Goal: Task Accomplishment & Management: Complete application form

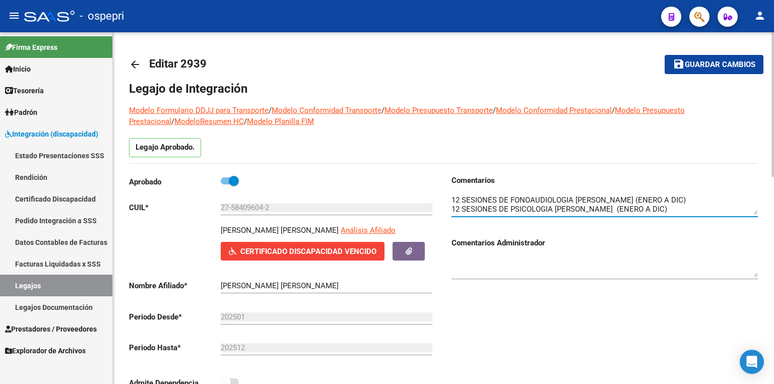
scroll to position [27, 0]
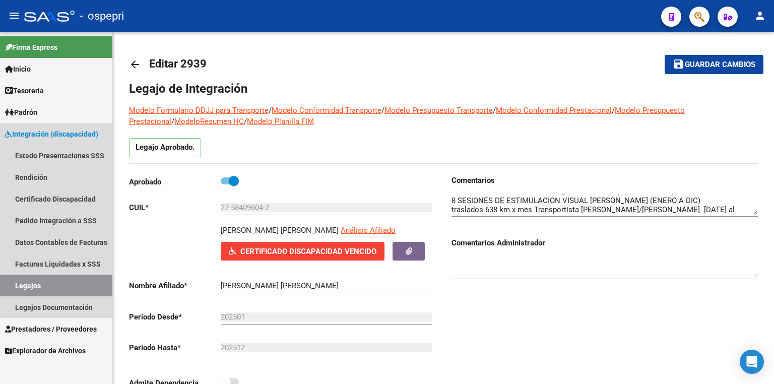
click at [20, 288] on link "Legajos" at bounding box center [56, 285] width 112 height 22
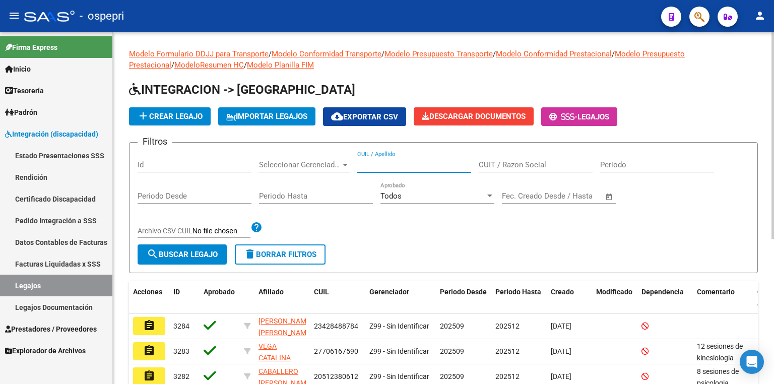
click at [403, 167] on input "CUIL / Apellido" at bounding box center [414, 164] width 114 height 9
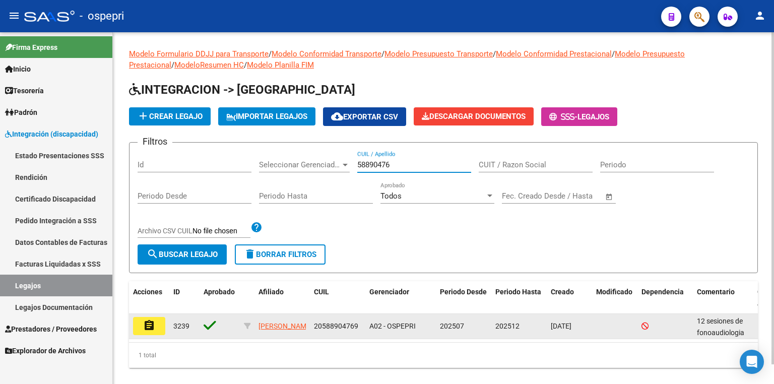
type input "58890476"
click at [149, 322] on mat-icon "assignment" at bounding box center [149, 325] width 12 height 12
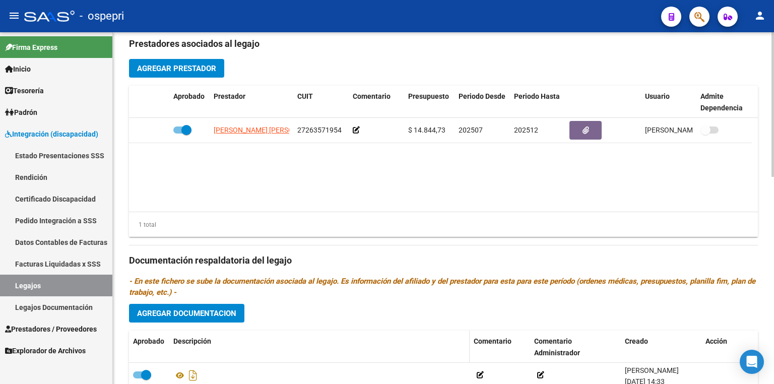
scroll to position [503, 0]
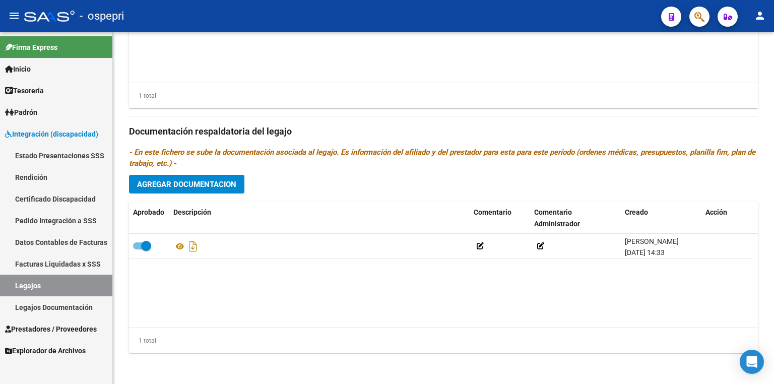
click at [63, 283] on link "Legajos" at bounding box center [56, 285] width 112 height 22
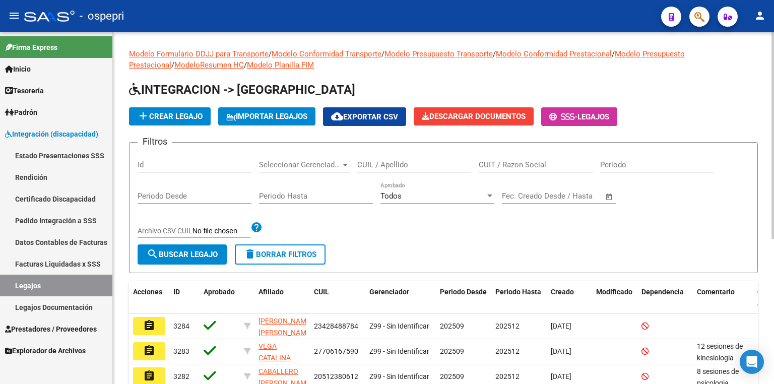
click at [392, 165] on input "CUIL / Apellido" at bounding box center [414, 164] width 114 height 9
paste input "48123474"
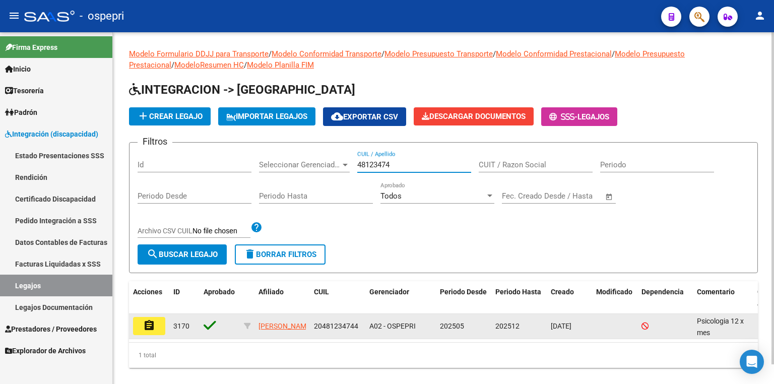
type input "48123474"
click at [146, 325] on mat-icon "assignment" at bounding box center [149, 325] width 12 height 12
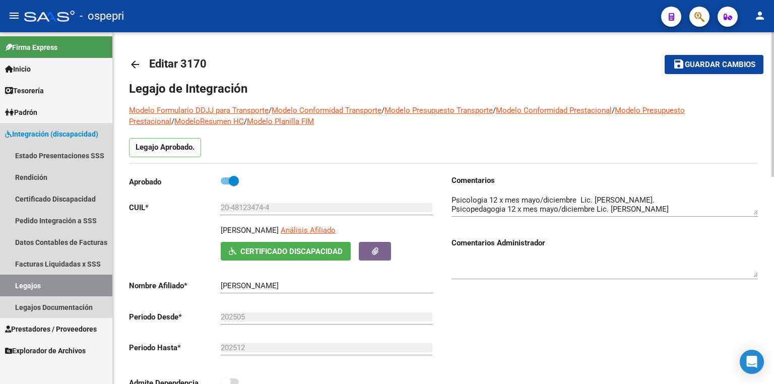
click at [44, 281] on link "Legajos" at bounding box center [56, 285] width 112 height 22
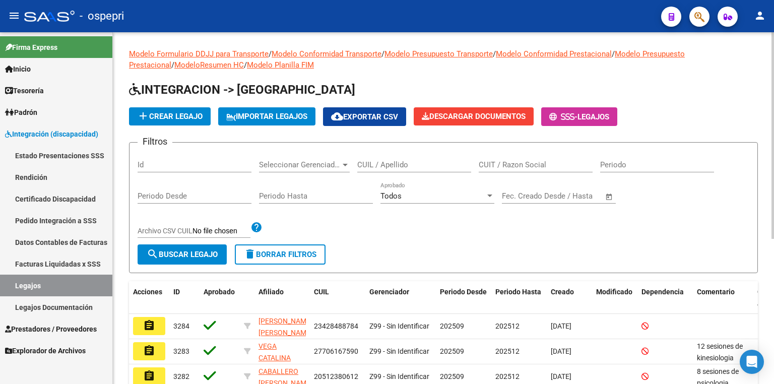
click at [390, 164] on input "CUIL / Apellido" at bounding box center [414, 164] width 114 height 9
paste input "58409604"
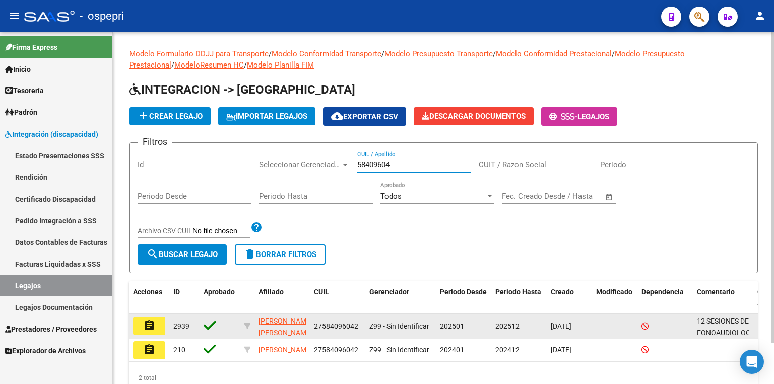
type input "58409604"
click at [147, 324] on mat-icon "assignment" at bounding box center [149, 325] width 12 height 12
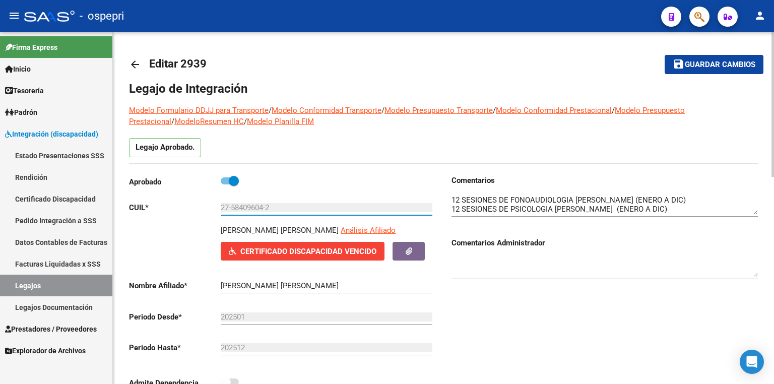
drag, startPoint x: 283, startPoint y: 207, endPoint x: 169, endPoint y: 207, distance: 113.8
click at [169, 207] on app-form-text-field "CUIL * 27-58409604-2 Ingresar CUIL" at bounding box center [280, 207] width 303 height 9
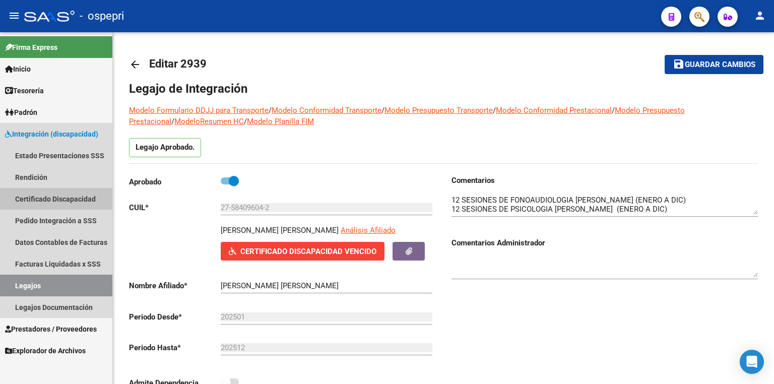
click at [63, 201] on link "Certificado Discapacidad" at bounding box center [56, 199] width 112 height 22
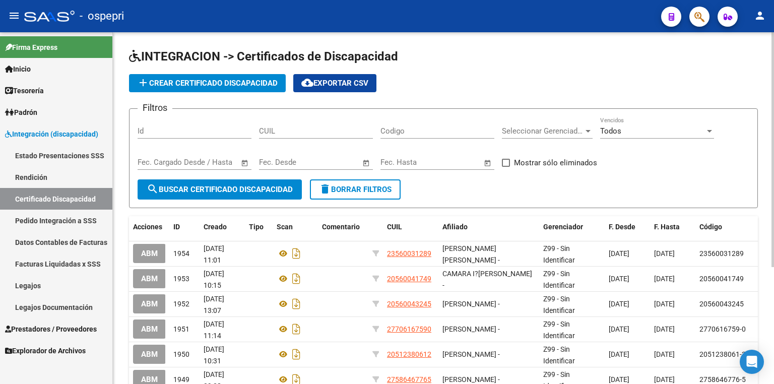
click at [217, 84] on span "add Crear Certificado Discapacidad" at bounding box center [207, 83] width 141 height 9
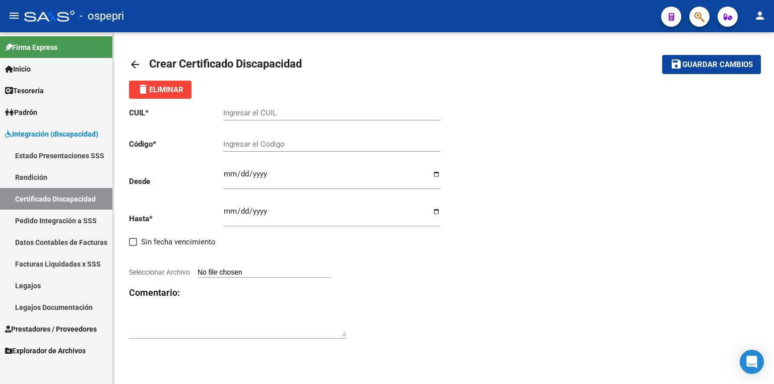
click at [236, 117] on div "Ingresar el CUIL" at bounding box center [331, 110] width 217 height 22
paste input "27-58409604-2"
type input "27-58409604-2"
click at [241, 143] on input "Ingresar el Codigo" at bounding box center [331, 143] width 217 height 9
paste input "27-58409604-2"
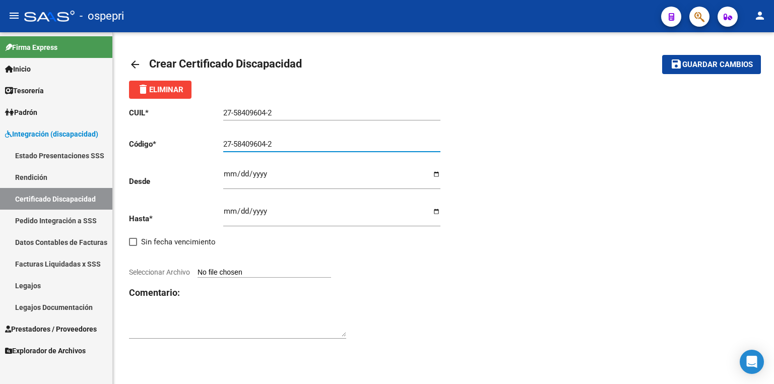
type input "27-58409604-2"
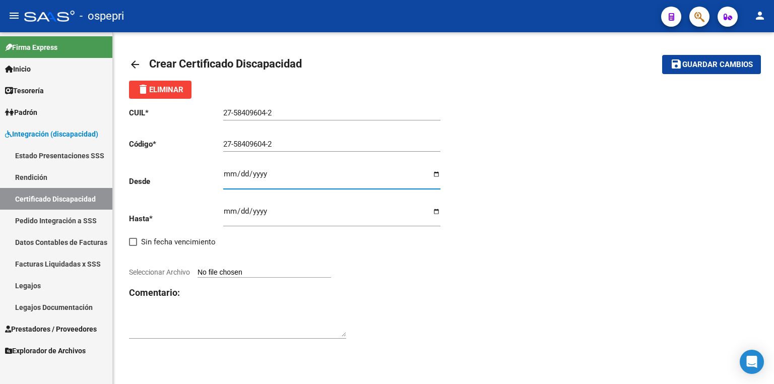
click at [224, 171] on input "Ingresar fec. Desde" at bounding box center [331, 178] width 217 height 16
type input "2021-09-08"
click at [230, 208] on input "Ingresar fec. Hasta" at bounding box center [331, 215] width 217 height 16
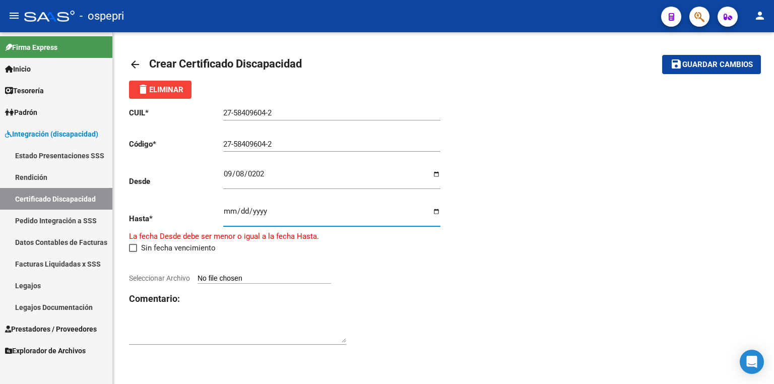
type input "2026-09-30"
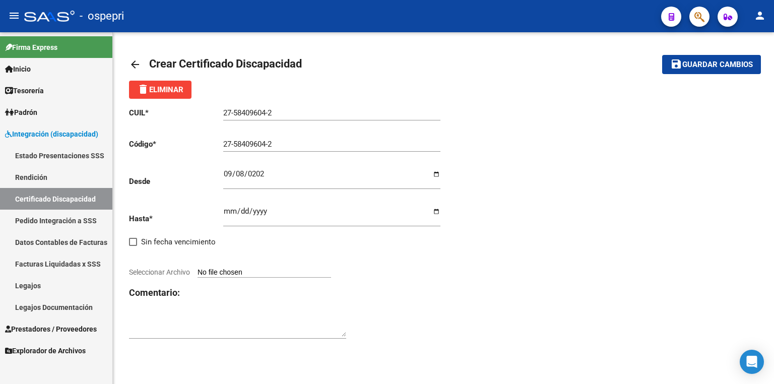
click at [242, 275] on input "Seleccionar Archivo" at bounding box center [263, 273] width 133 height 10
type input "C:\fakepath\PRORROGA.jpg"
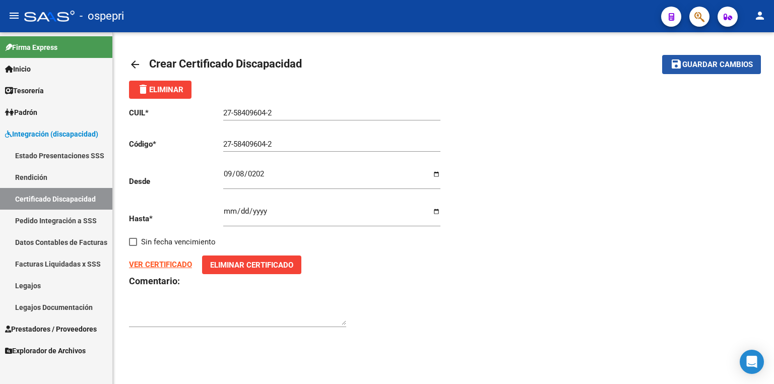
click at [713, 59] on span "save Guardar cambios" at bounding box center [711, 63] width 83 height 9
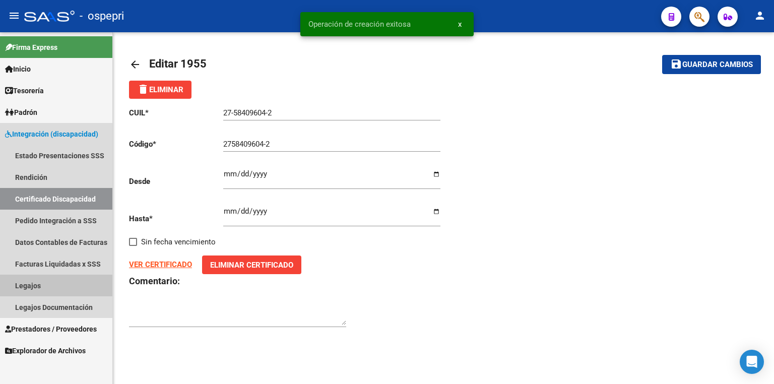
click at [46, 286] on link "Legajos" at bounding box center [56, 285] width 112 height 22
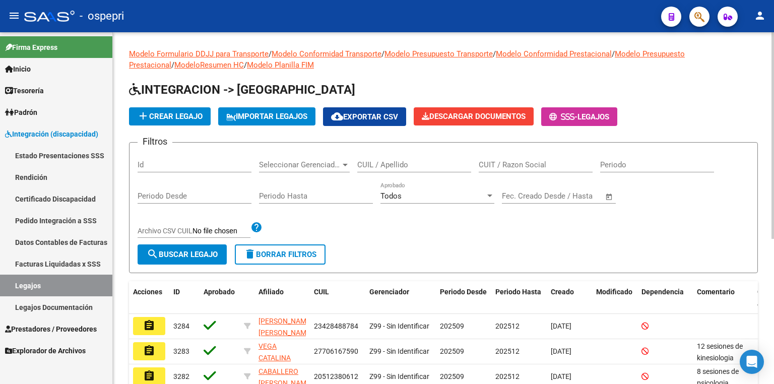
click at [389, 165] on input "CUIL / Apellido" at bounding box center [414, 164] width 114 height 9
paste input "27-58409604-2"
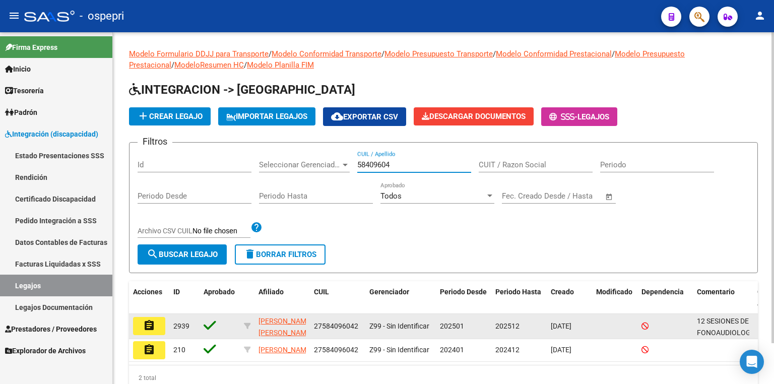
type input "58409604"
click at [145, 324] on mat-icon "assignment" at bounding box center [149, 325] width 12 height 12
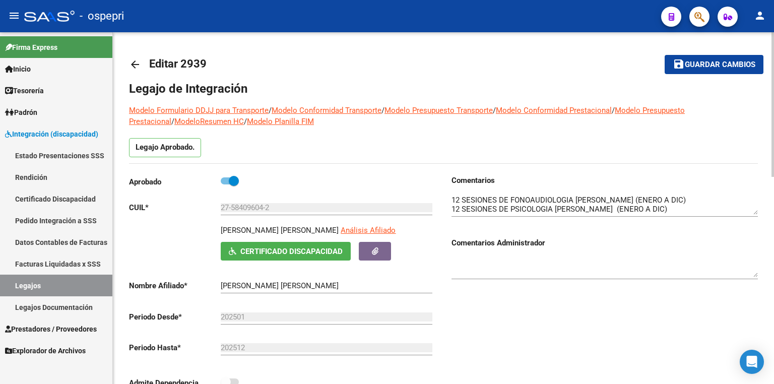
click at [56, 290] on link "Legajos" at bounding box center [56, 285] width 112 height 22
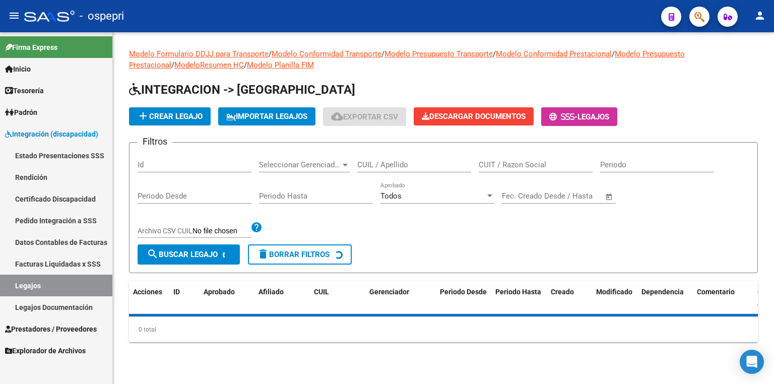
click at [388, 165] on input "CUIL / Apellido" at bounding box center [414, 164] width 114 height 9
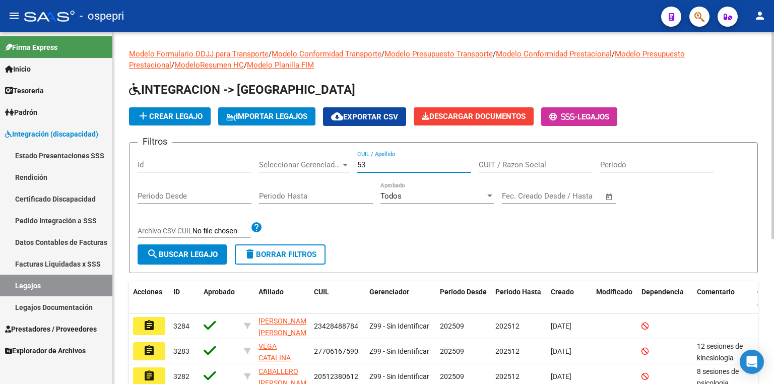
type input "5"
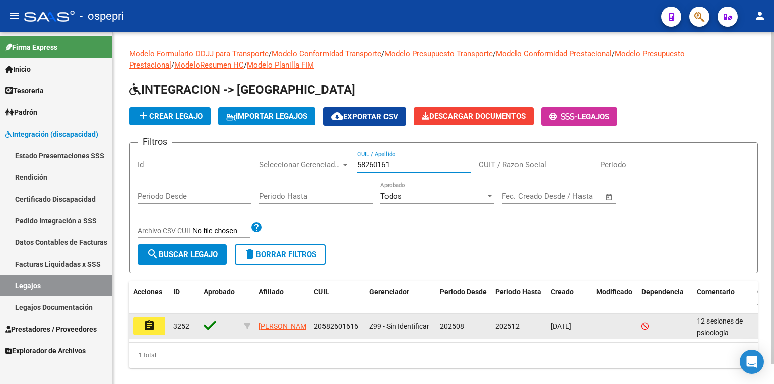
type input "58260161"
click at [146, 329] on mat-icon "assignment" at bounding box center [149, 325] width 12 height 12
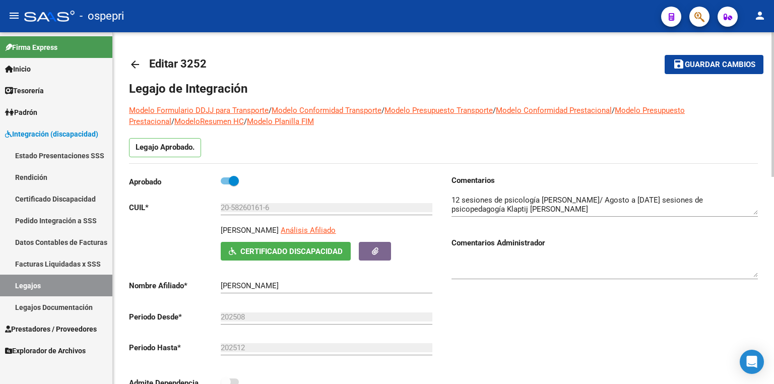
scroll to position [9, 0]
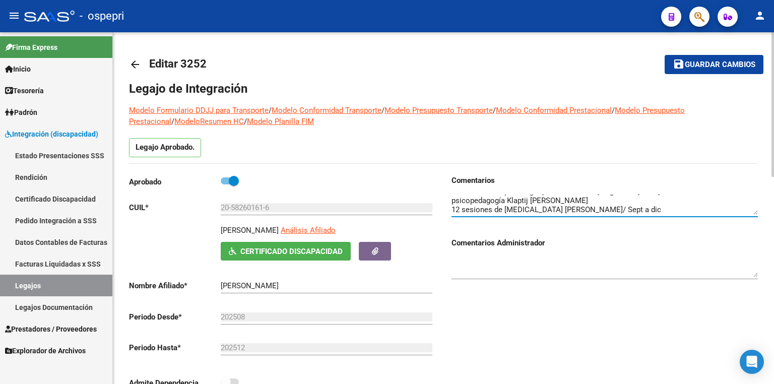
click at [690, 207] on textarea at bounding box center [604, 204] width 306 height 20
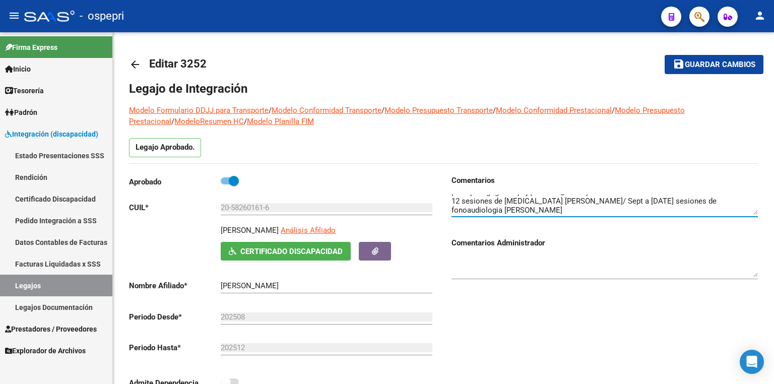
type textarea "12 sesiones de psicología Bailati Ailin/ Agosto a dic 12 sesiones de psicopedag…"
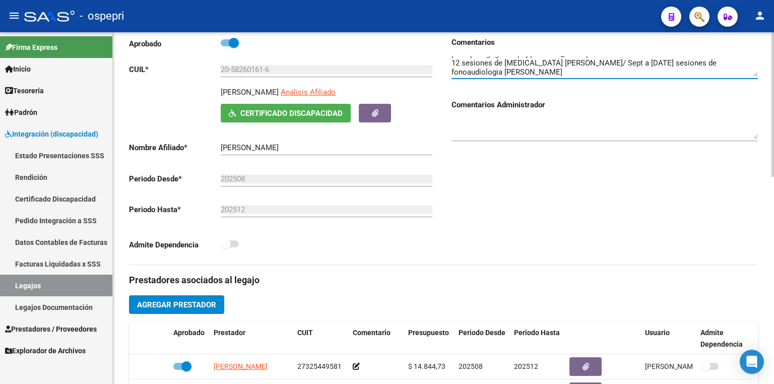
scroll to position [161, 0]
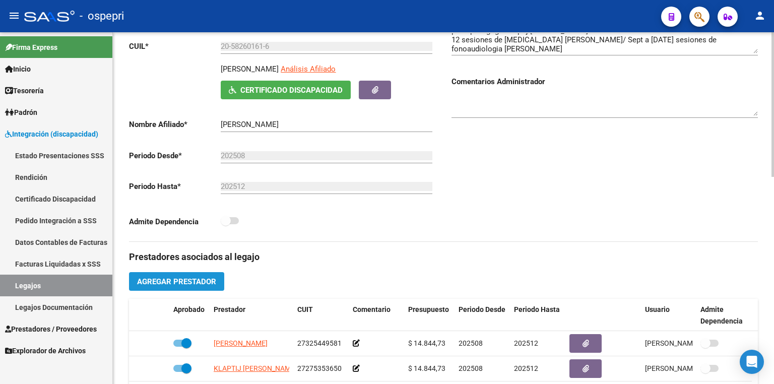
click at [202, 277] on span "Agregar Prestador" at bounding box center [176, 281] width 79 height 9
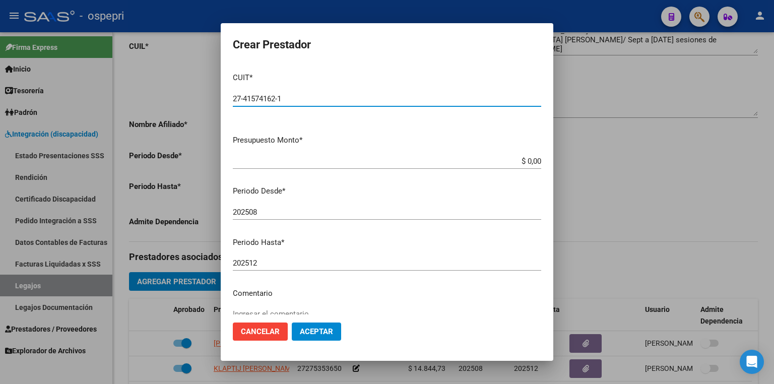
type input "27-41574162-1"
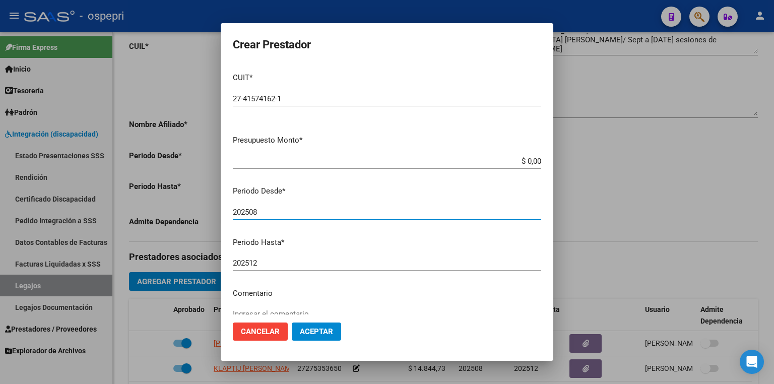
click at [266, 211] on input "202508" at bounding box center [387, 211] width 308 height 9
type input "202509"
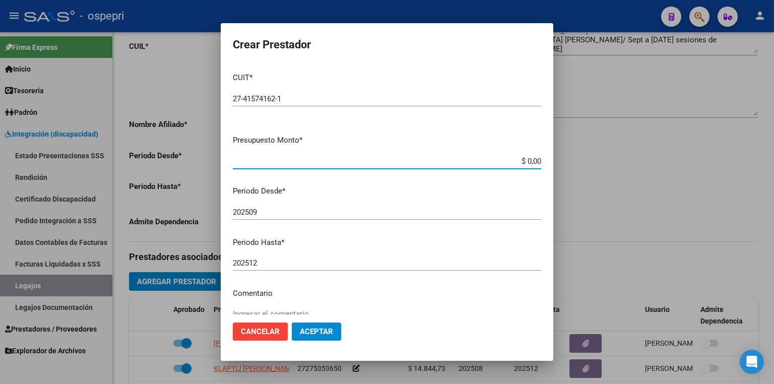
drag, startPoint x: 512, startPoint y: 164, endPoint x: 576, endPoint y: 164, distance: 64.0
click at [576, 164] on div "Crear Prestador CUIT * 27-41574162-1 Ingresar CUIT ARCA Padrón Presupuesto Mont…" at bounding box center [387, 192] width 774 height 384
type input "$ 14.844,73"
click at [323, 330] on span "Aceptar" at bounding box center [316, 331] width 33 height 9
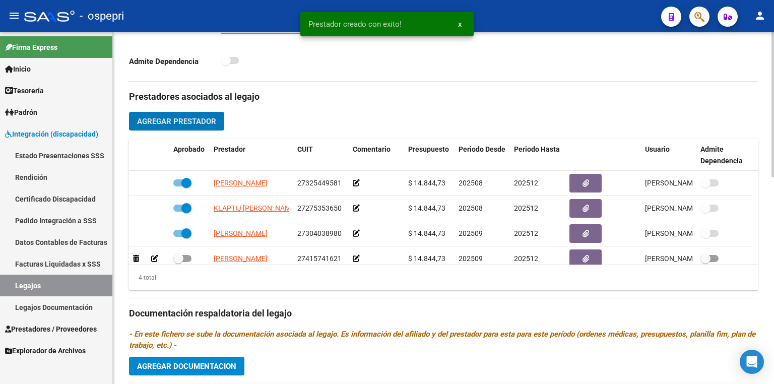
scroll to position [322, 0]
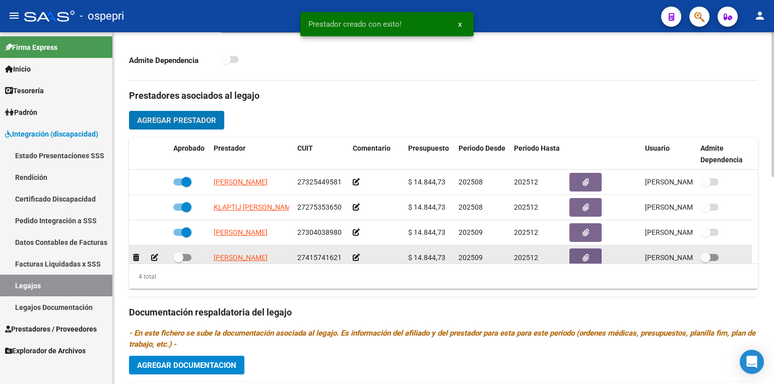
click at [185, 256] on span at bounding box center [182, 257] width 18 height 7
click at [178, 261] on input "checkbox" at bounding box center [178, 261] width 1 height 1
checkbox input "true"
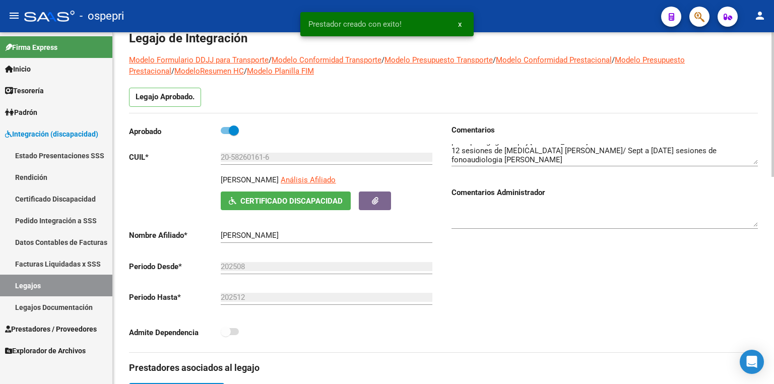
scroll to position [40, 0]
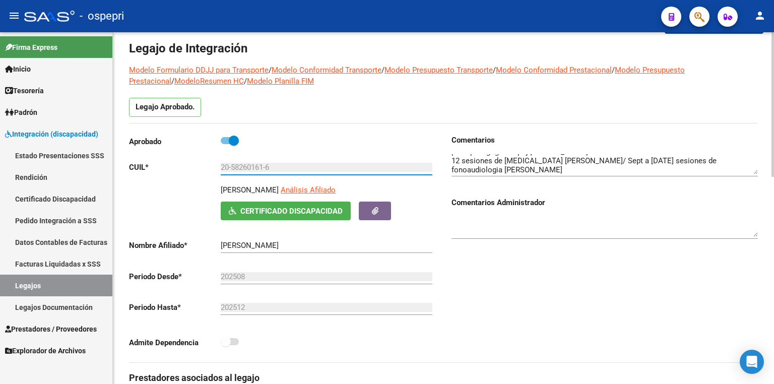
drag, startPoint x: 282, startPoint y: 170, endPoint x: 167, endPoint y: 173, distance: 114.9
click at [167, 173] on div "Aprobado CUIL * 20-58260161-6 Ingresar CUIL DEVAUX TOMAS Análisis Afiliado Cert…" at bounding box center [282, 244] width 306 height 220
click at [299, 112] on div "Legajo Aprobado." at bounding box center [443, 110] width 628 height 25
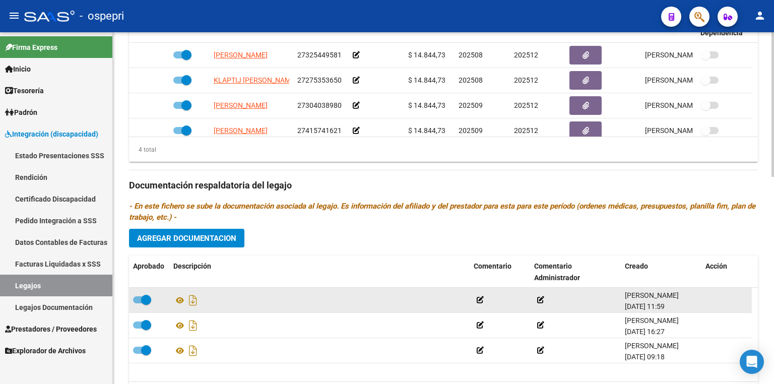
scroll to position [503, 0]
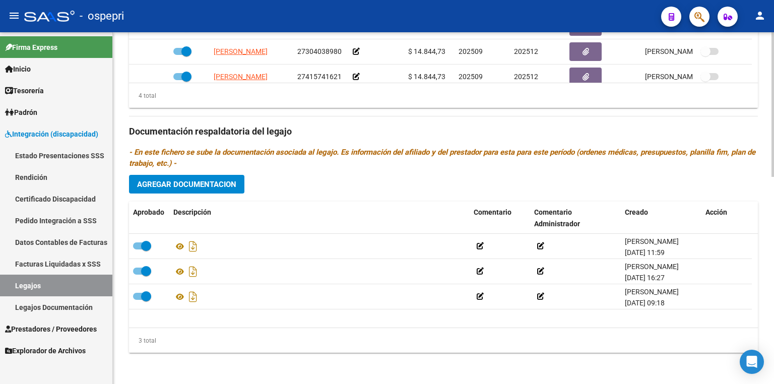
click at [203, 185] on span "Agregar Documentacion" at bounding box center [186, 184] width 99 height 9
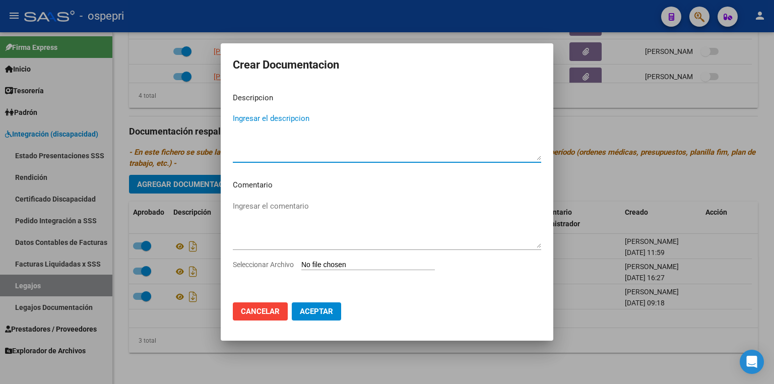
click at [337, 264] on input "Seleccionar Archivo" at bounding box center [367, 265] width 133 height 10
type input "C:\fakepath\20582601616.pdf"
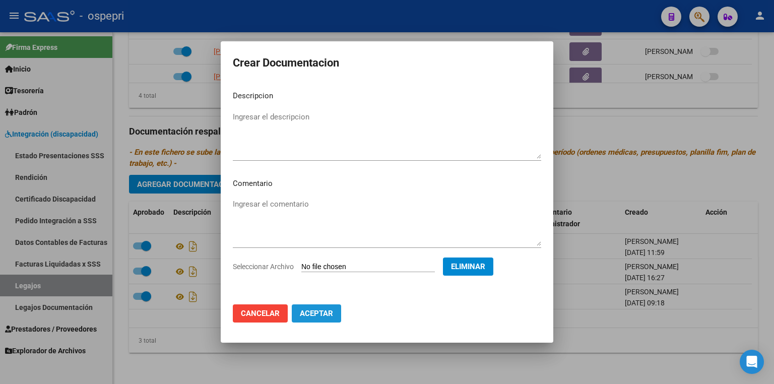
click at [312, 318] on span "Aceptar" at bounding box center [316, 313] width 33 height 9
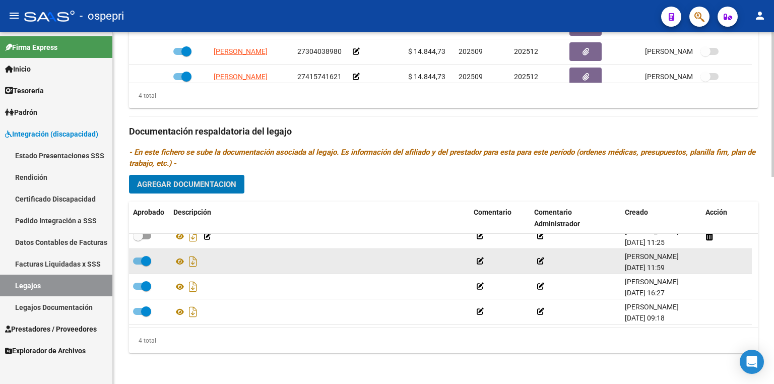
scroll to position [0, 0]
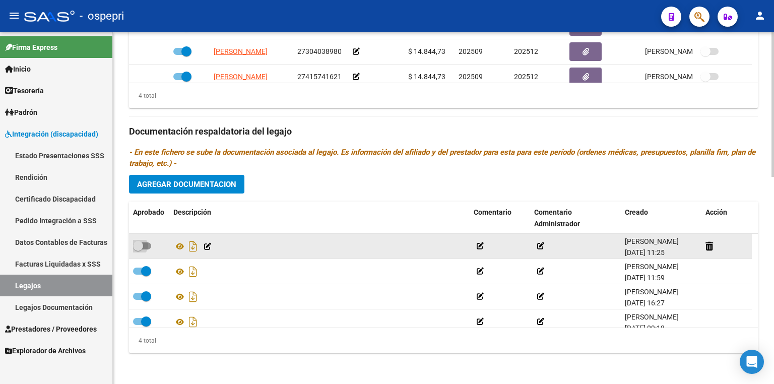
click at [146, 244] on span at bounding box center [142, 245] width 18 height 7
click at [138, 249] on input "checkbox" at bounding box center [137, 249] width 1 height 1
checkbox input "true"
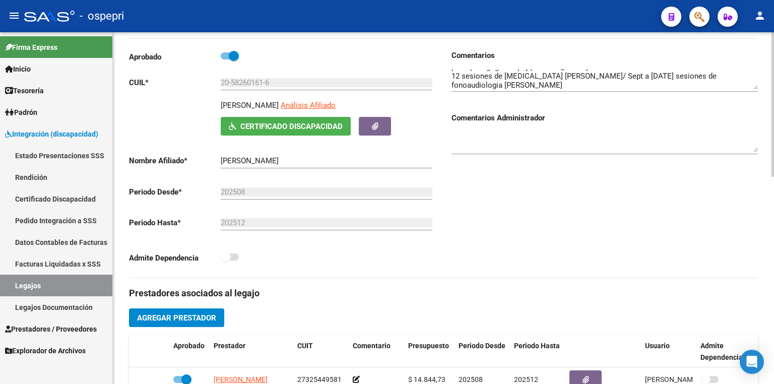
scroll to position [20, 0]
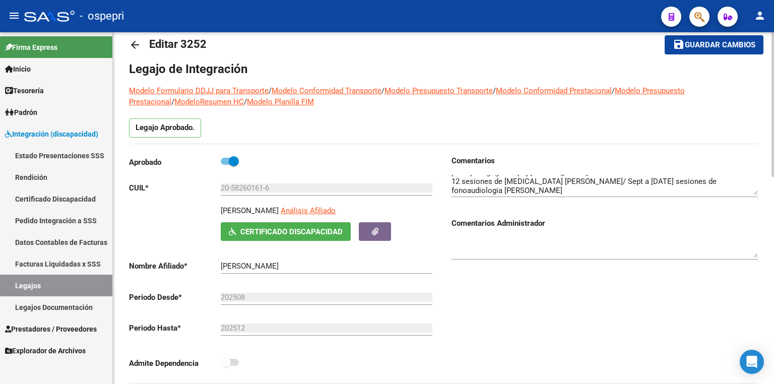
click at [697, 45] on span "Guardar cambios" at bounding box center [719, 45] width 71 height 9
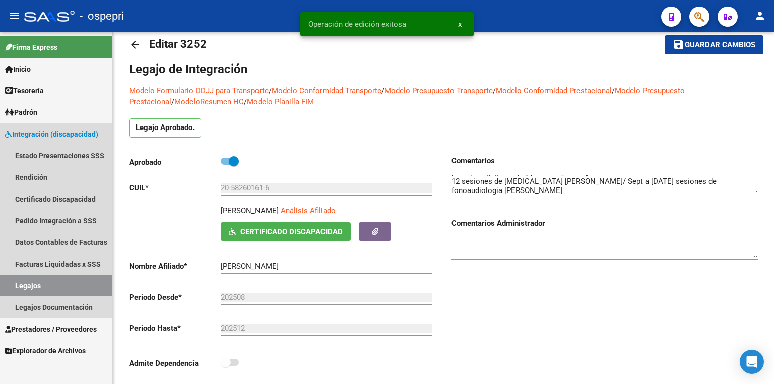
click at [68, 283] on link "Legajos" at bounding box center [56, 285] width 112 height 22
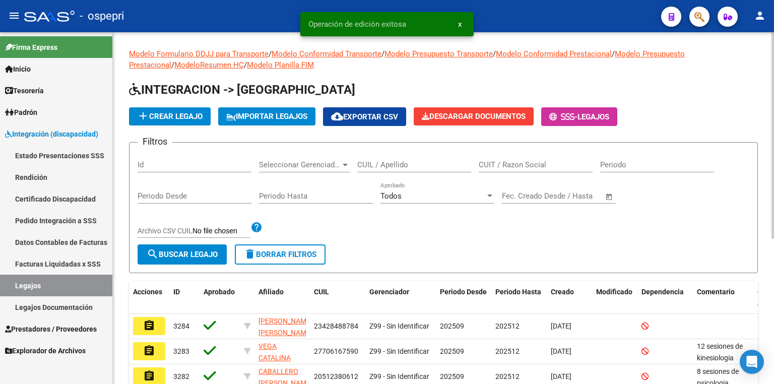
click at [386, 160] on input "CUIL / Apellido" at bounding box center [414, 164] width 114 height 9
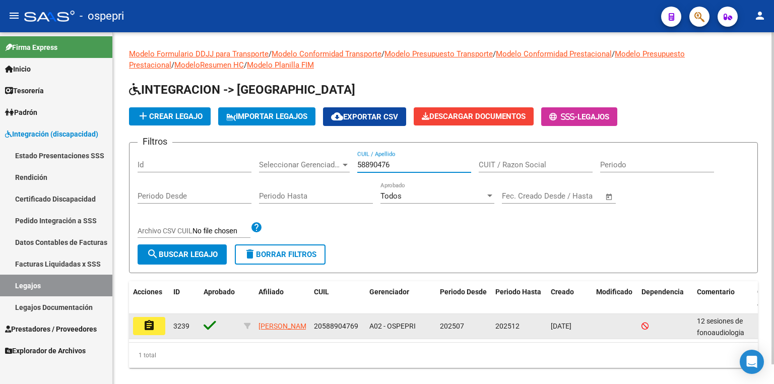
type input "58890476"
click at [150, 323] on mat-icon "assignment" at bounding box center [149, 325] width 12 height 12
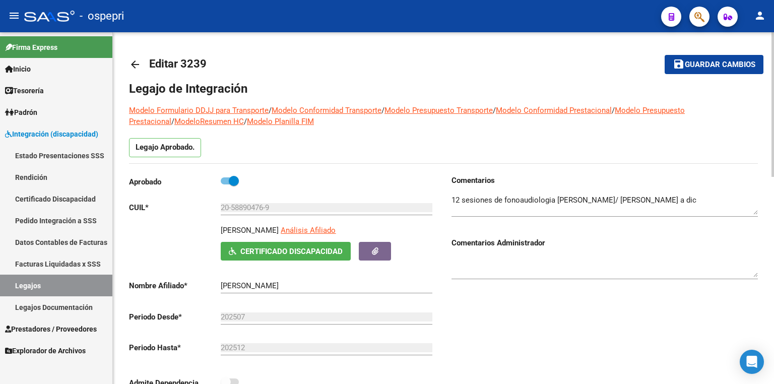
click at [691, 198] on textarea at bounding box center [604, 204] width 306 height 20
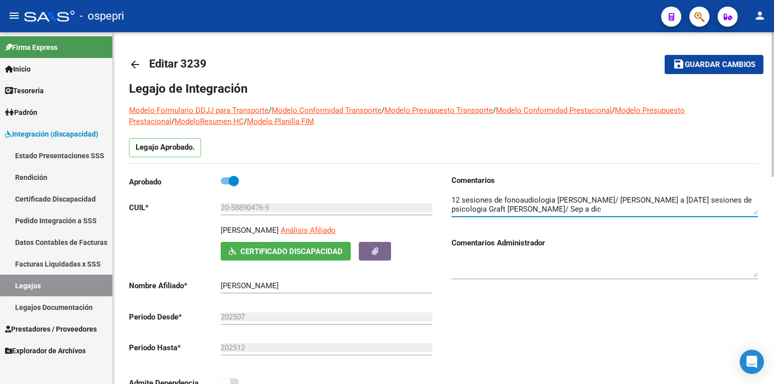
type textarea "12 sesiones de fonoaudiologia ROSENFELD DANIELA/ Julio a dic 12 sesiones de psi…"
click at [700, 63] on span "Guardar cambios" at bounding box center [719, 64] width 71 height 9
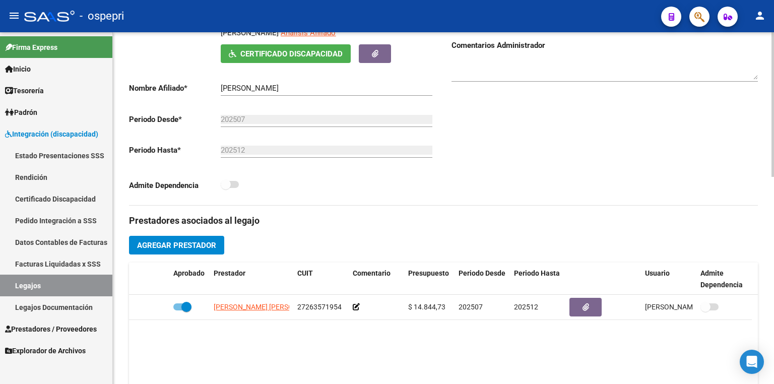
scroll to position [201, 0]
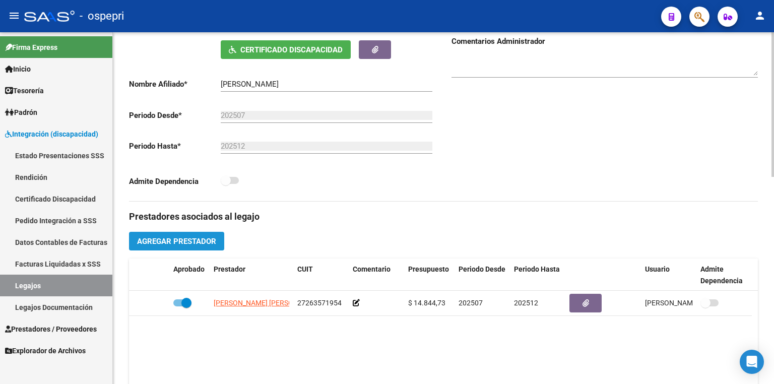
click at [204, 237] on span "Agregar Prestador" at bounding box center [176, 241] width 79 height 9
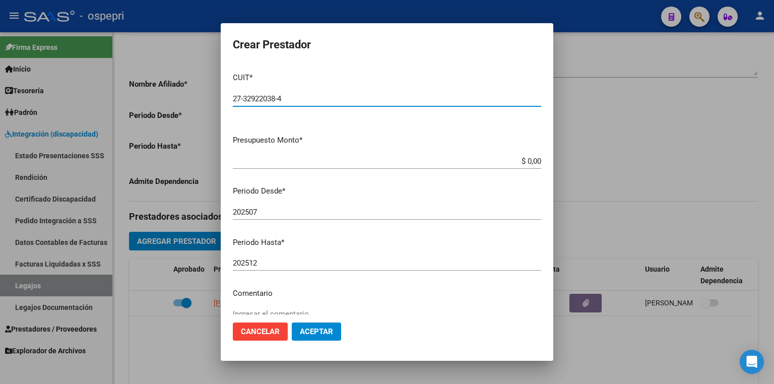
type input "27-32922038-4"
click at [266, 212] on input "202507" at bounding box center [387, 211] width 308 height 9
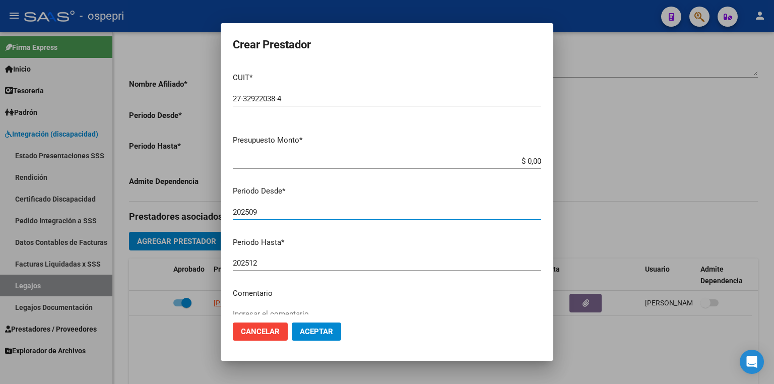
type input "202509"
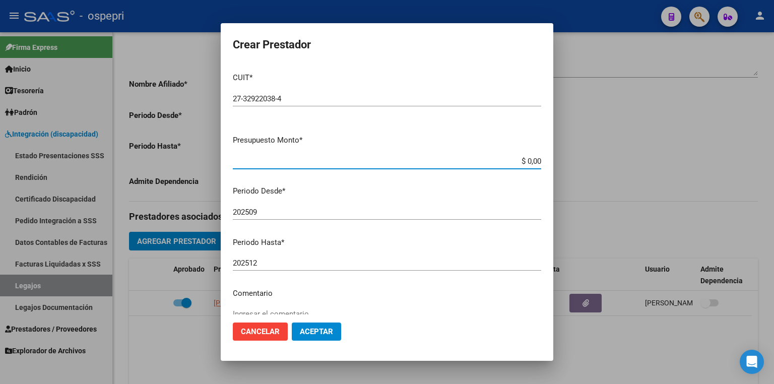
drag, startPoint x: 512, startPoint y: 159, endPoint x: 632, endPoint y: 178, distance: 121.9
click at [632, 173] on div "Crear Prestador CUIT * 27-32922038-4 Ingresar CUIT ARCA Padrón Presupuesto Mont…" at bounding box center [387, 192] width 774 height 384
type input "$ 14.844,73"
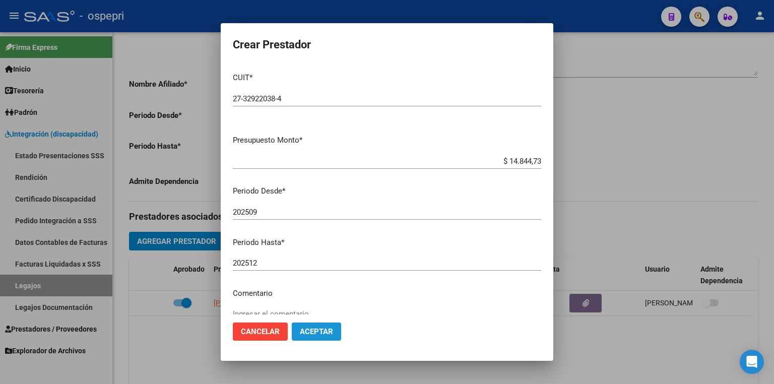
click at [312, 327] on span "Aceptar" at bounding box center [316, 331] width 33 height 9
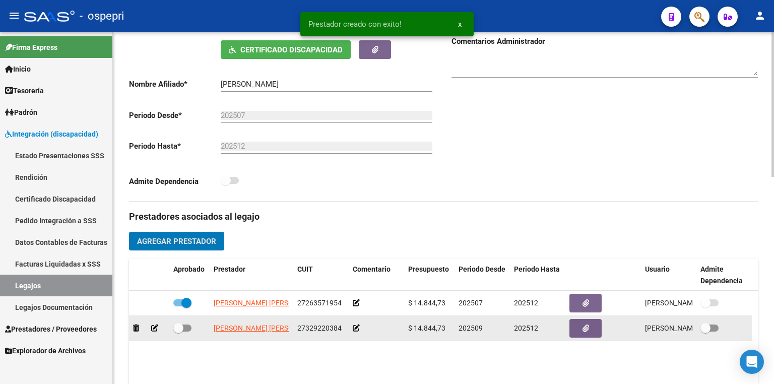
click at [187, 322] on label at bounding box center [182, 328] width 18 height 12
click at [178, 331] on input "checkbox" at bounding box center [178, 331] width 1 height 1
checkbox input "true"
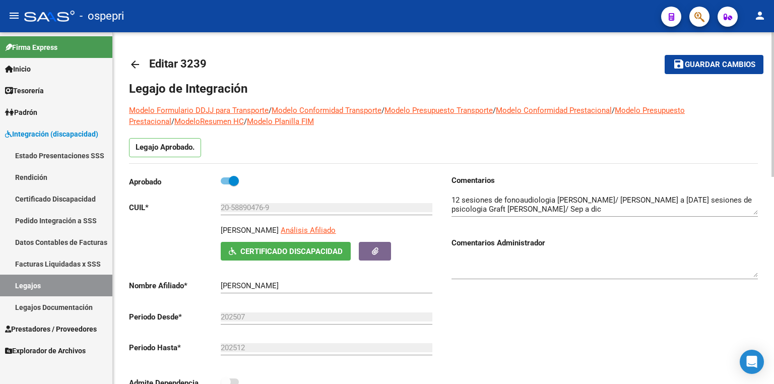
scroll to position [0, 0]
drag, startPoint x: 281, startPoint y: 207, endPoint x: 66, endPoint y: 207, distance: 214.5
click at [66, 207] on mat-sidenav-container "Firma Express Inicio Calendario SSS Instructivos Contacto OS Tesorería Extracto…" at bounding box center [387, 208] width 774 height 352
click at [265, 145] on div "Legajo Aprobado." at bounding box center [443, 150] width 628 height 25
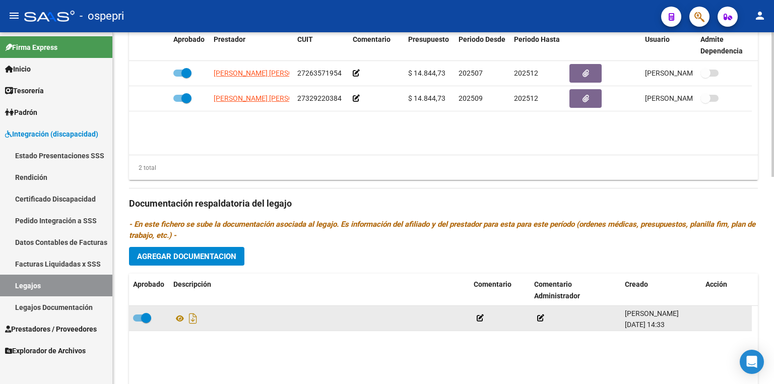
scroll to position [503, 0]
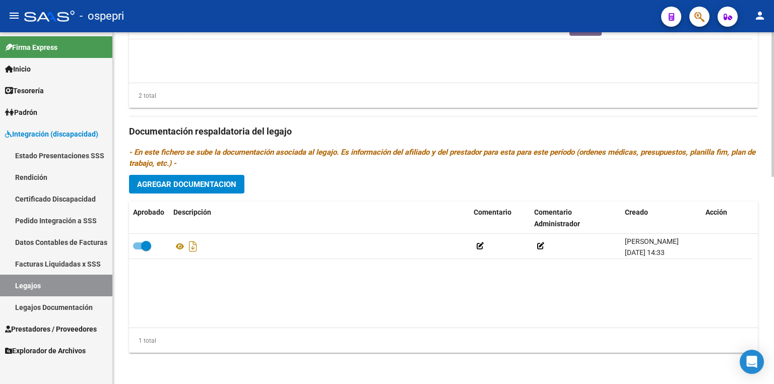
click at [214, 184] on span "Agregar Documentacion" at bounding box center [186, 184] width 99 height 9
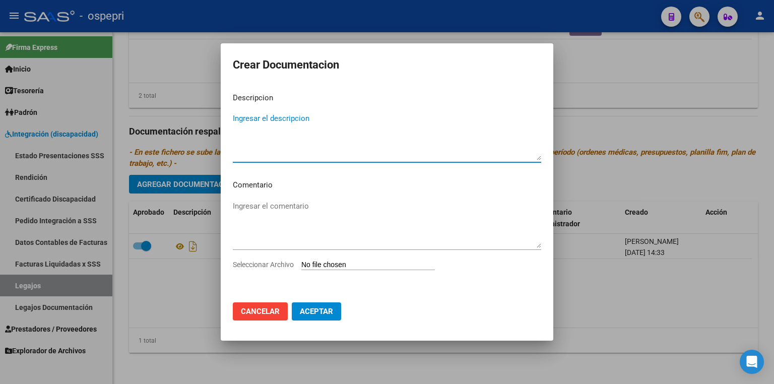
click at [353, 262] on input "Seleccionar Archivo" at bounding box center [367, 265] width 133 height 10
type input "C:\fakepath\20588904769.pdf"
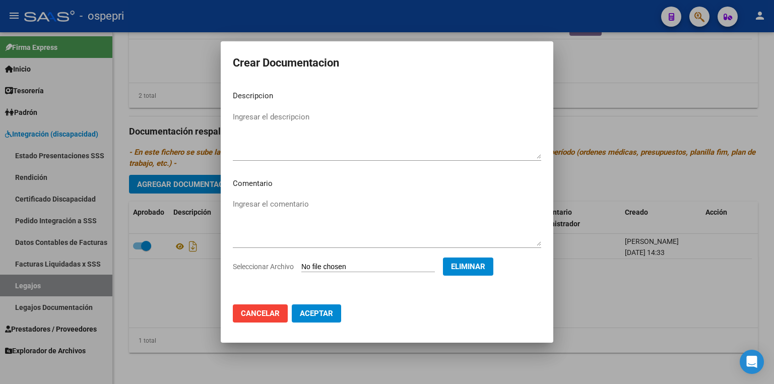
click at [312, 314] on span "Aceptar" at bounding box center [316, 313] width 33 height 9
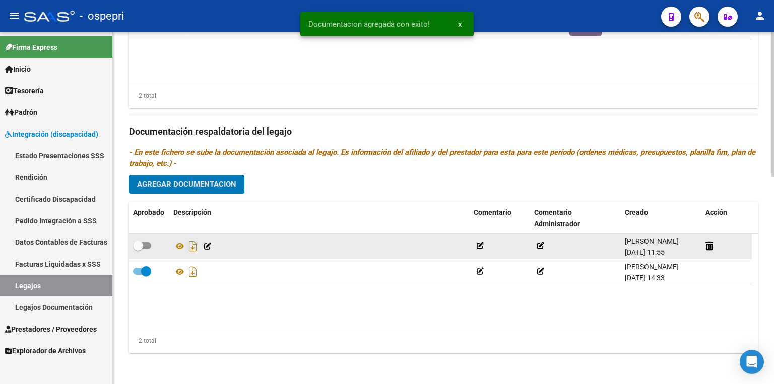
click at [144, 242] on span at bounding box center [142, 245] width 18 height 7
click at [138, 249] on input "checkbox" at bounding box center [137, 249] width 1 height 1
checkbox input "true"
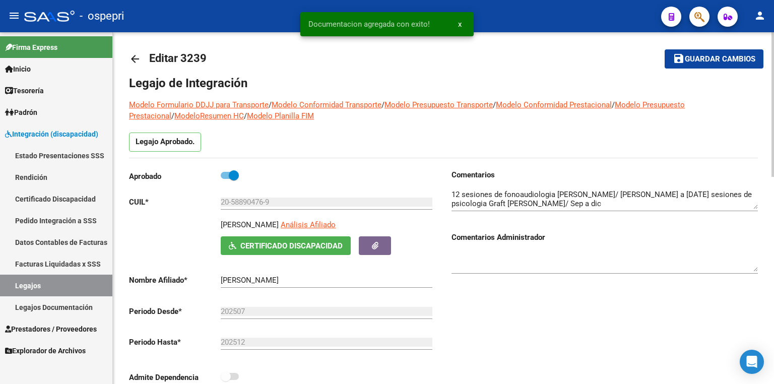
scroll to position [0, 0]
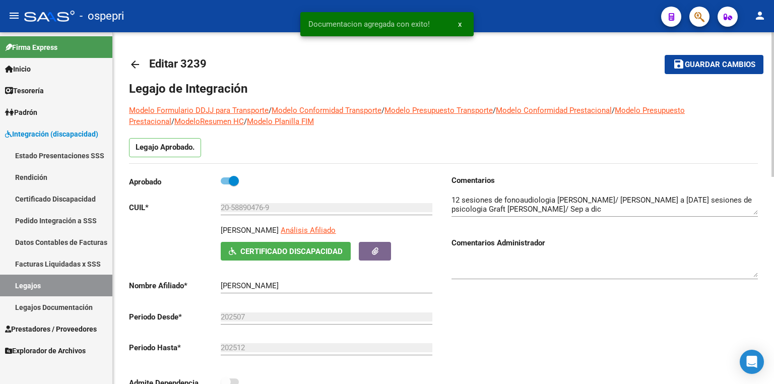
click at [718, 62] on span "Guardar cambios" at bounding box center [719, 64] width 71 height 9
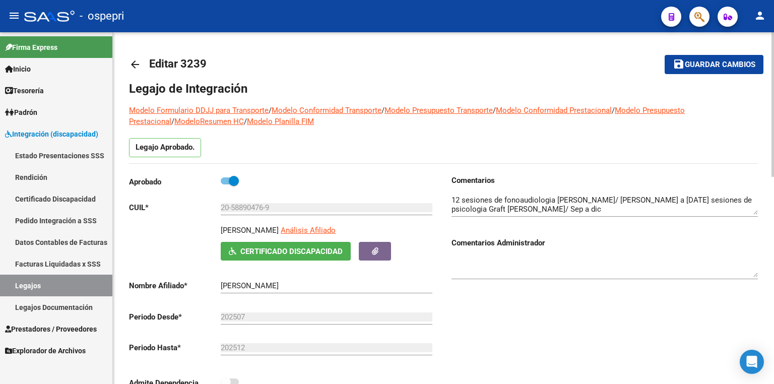
click at [707, 58] on button "save Guardar cambios" at bounding box center [713, 64] width 99 height 19
drag, startPoint x: 53, startPoint y: 290, endPoint x: 73, endPoint y: 278, distance: 22.6
click at [53, 290] on link "Legajos" at bounding box center [56, 285] width 112 height 22
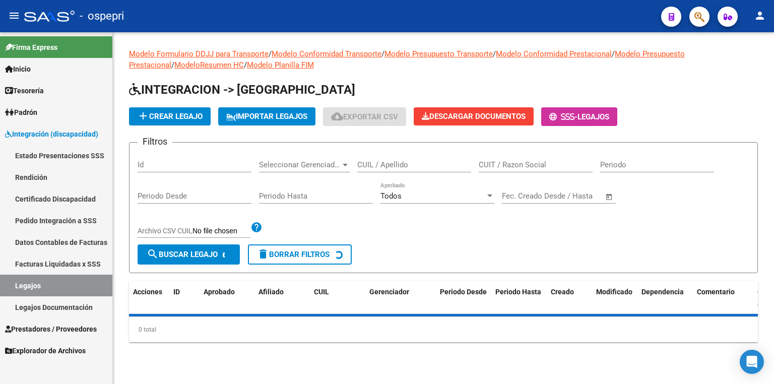
click at [367, 157] on div "CUIL / Apellido" at bounding box center [414, 162] width 114 height 22
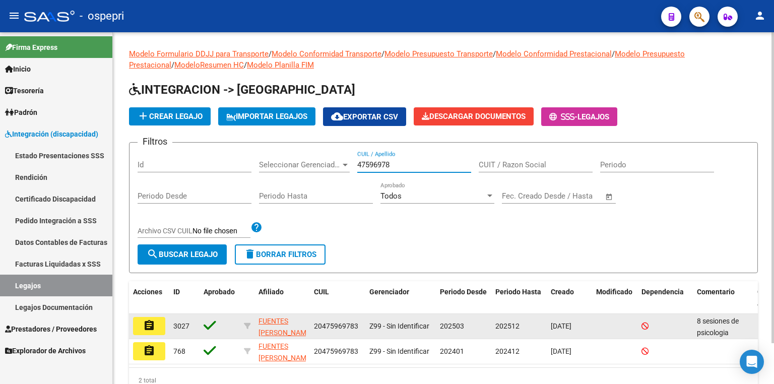
type input "47596978"
click at [155, 323] on button "assignment" at bounding box center [149, 326] width 32 height 18
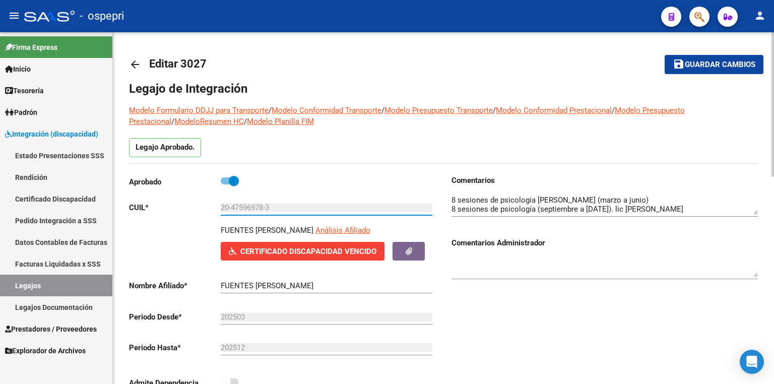
drag, startPoint x: 265, startPoint y: 206, endPoint x: 232, endPoint y: 206, distance: 32.7
click at [232, 206] on input "20-47596978-3" at bounding box center [327, 207] width 212 height 9
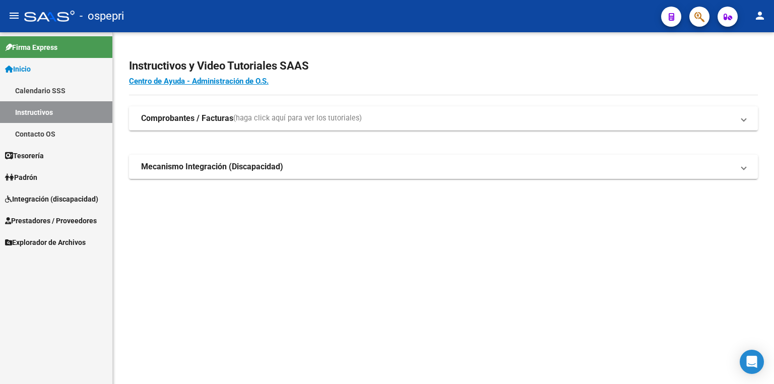
click at [41, 197] on span "Integración (discapacidad)" at bounding box center [51, 198] width 93 height 11
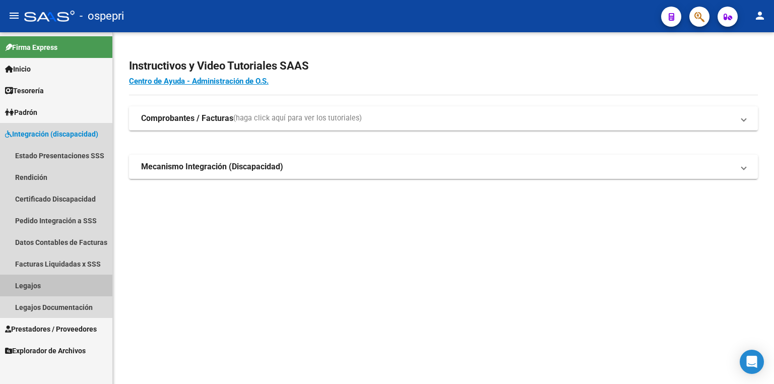
click at [42, 279] on link "Legajos" at bounding box center [56, 285] width 112 height 22
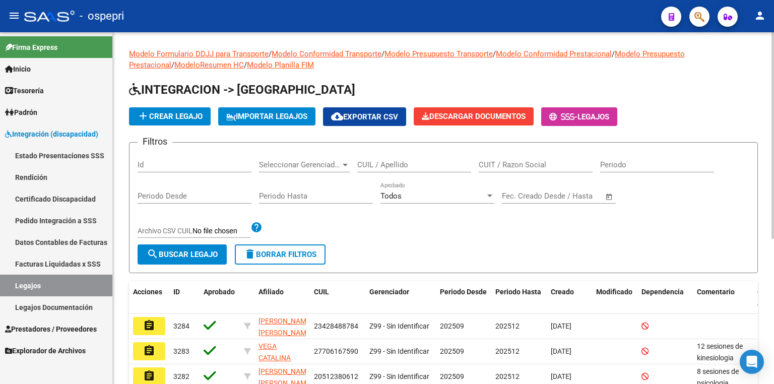
click at [378, 167] on input "CUIL / Apellido" at bounding box center [414, 164] width 114 height 9
paste input "56757877"
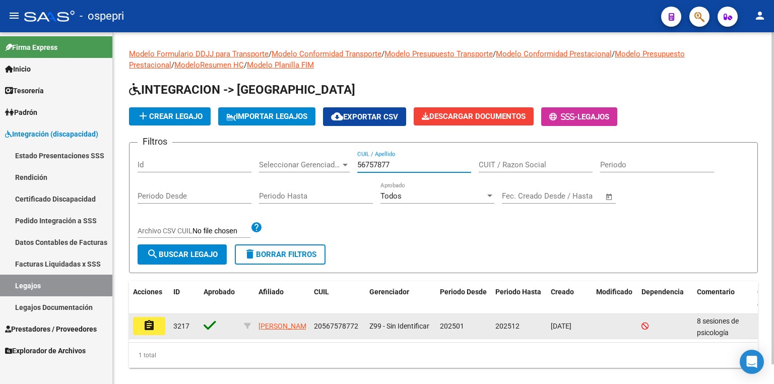
type input "56757877"
click at [154, 330] on mat-icon "assignment" at bounding box center [149, 325] width 12 height 12
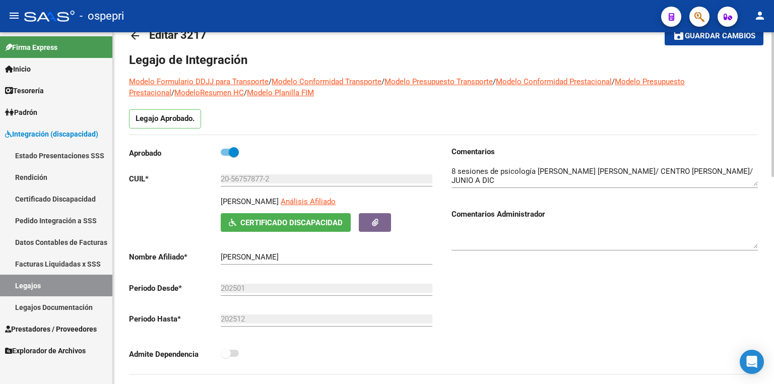
scroll to position [40, 0]
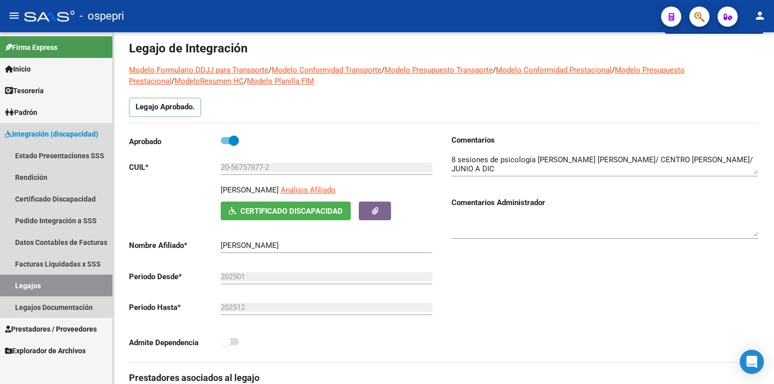
click at [55, 286] on link "Legajos" at bounding box center [56, 285] width 112 height 22
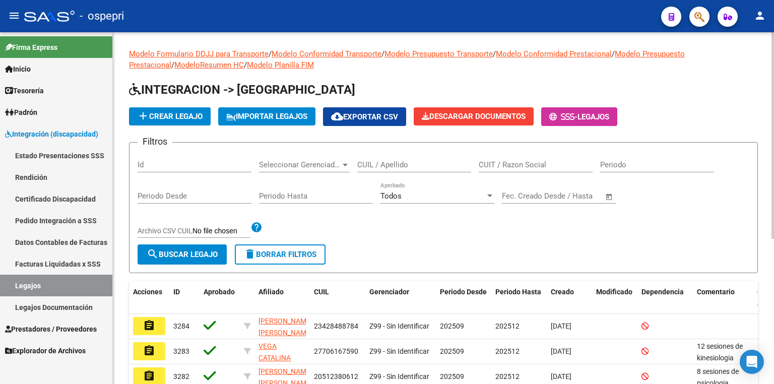
click at [388, 169] on div "CUIL / Apellido" at bounding box center [414, 162] width 114 height 22
paste input "50002386"
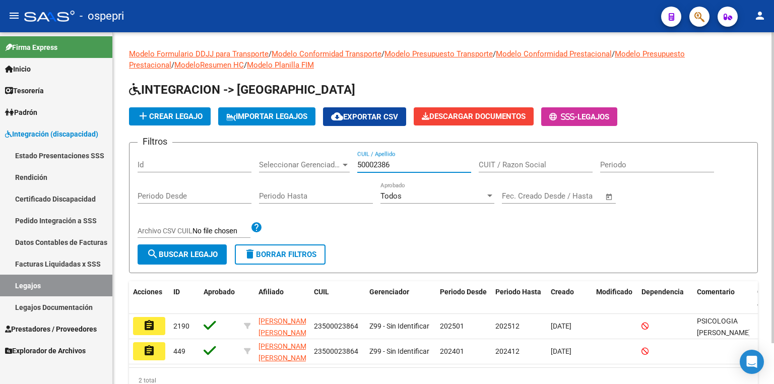
type input "50002386"
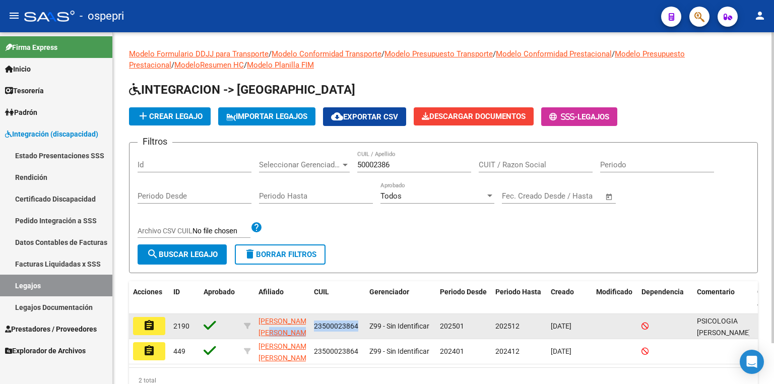
drag, startPoint x: 359, startPoint y: 327, endPoint x: 306, endPoint y: 322, distance: 52.6
click at [306, 322] on div "assignment 2190 [PERSON_NAME] [PERSON_NAME] 23500023864 Z99 - Sin Identificar 2…" at bounding box center [471, 326] width 684 height 25
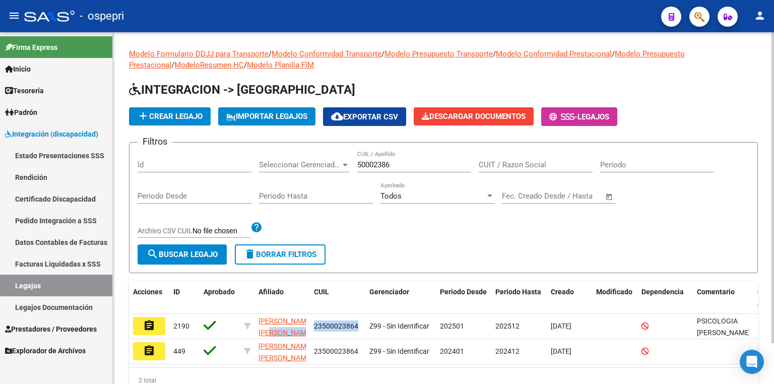
copy div "23500023864"
click at [74, 200] on link "Certificado Discapacidad" at bounding box center [56, 199] width 112 height 22
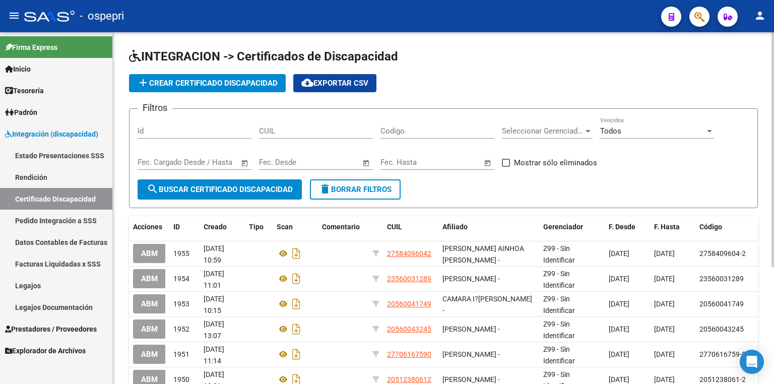
click at [213, 78] on button "add Crear Certificado Discapacidad" at bounding box center [207, 83] width 157 height 18
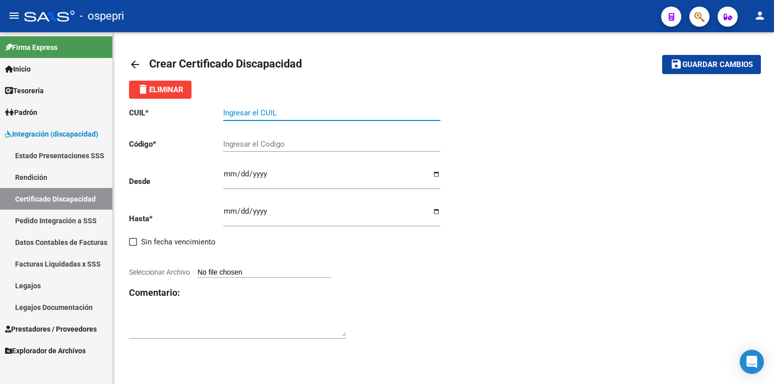
click at [263, 115] on input "Ingresar el CUIL" at bounding box center [331, 112] width 217 height 9
paste input "23-50002386-4"
type input "23-50002386-4"
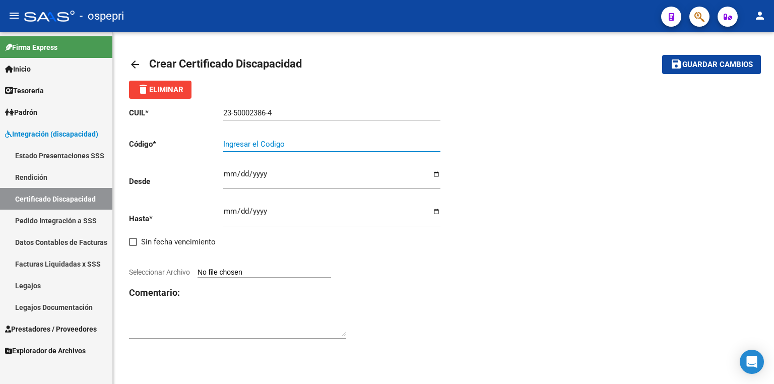
click at [266, 144] on input "Ingresar el Codigo" at bounding box center [331, 143] width 217 height 9
paste input "23500023864"
type input "23500023864"
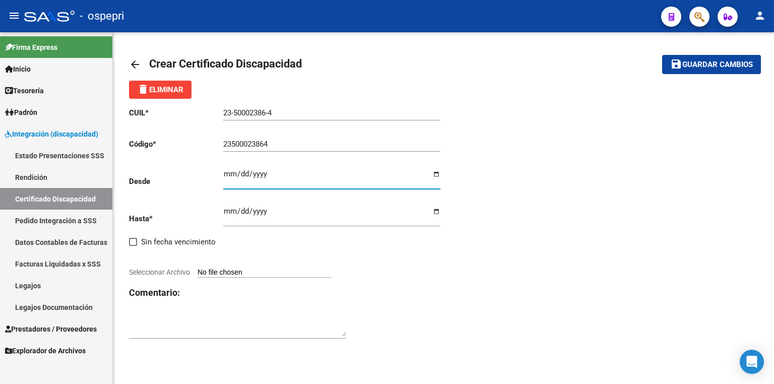
click at [225, 175] on input "Ingresar fec. Desde" at bounding box center [331, 178] width 217 height 16
click at [544, 376] on mat-sidenav-content "arrow_back Crear Certificado Discapacidad save Guardar cambios delete Eliminar …" at bounding box center [443, 208] width 661 height 352
click at [229, 170] on input "Ingresar fec. Desde" at bounding box center [331, 178] width 217 height 16
type input "[DATE]"
click at [236, 209] on input "Ingresar fec. Hasta" at bounding box center [331, 215] width 217 height 16
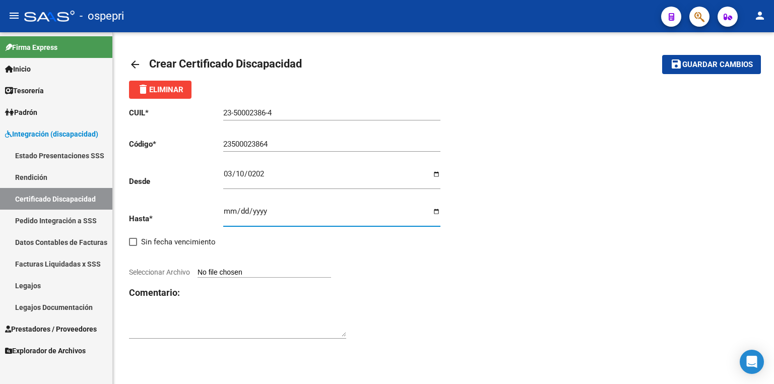
click at [225, 209] on input "Ingresar fec. Hasta" at bounding box center [331, 215] width 217 height 16
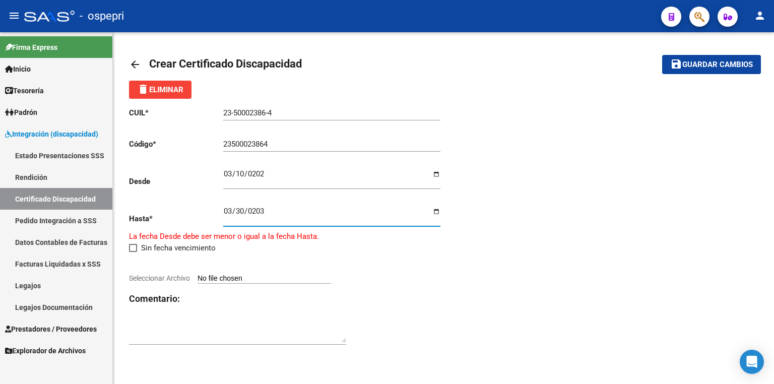
type input "[DATE]"
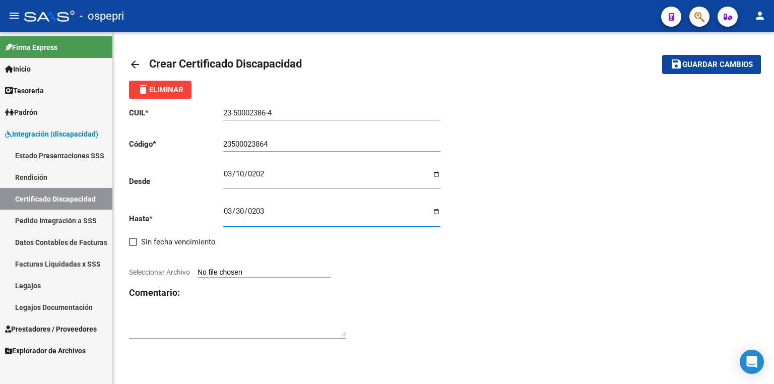
click at [229, 272] on input "Seleccionar Archivo" at bounding box center [263, 273] width 133 height 10
type input "C:\fakepath\cud.png"
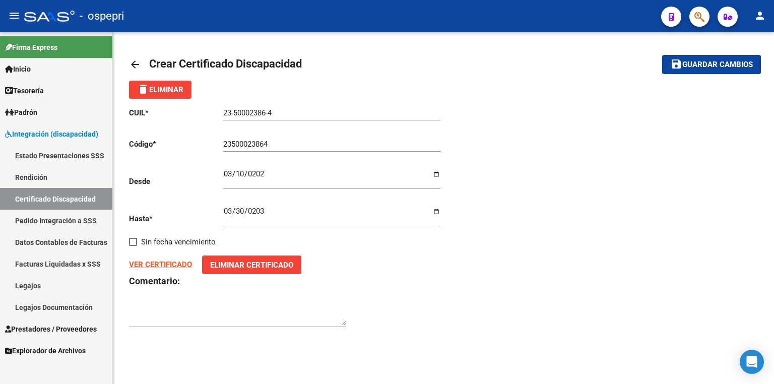
click at [724, 66] on span "Guardar cambios" at bounding box center [717, 64] width 71 height 9
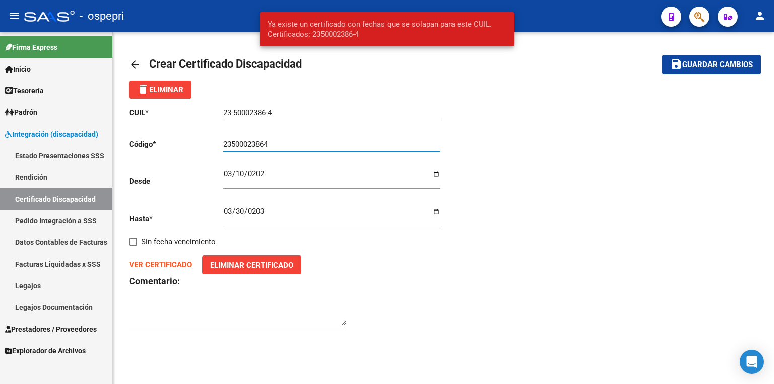
click at [281, 141] on input "23500023864" at bounding box center [331, 143] width 217 height 9
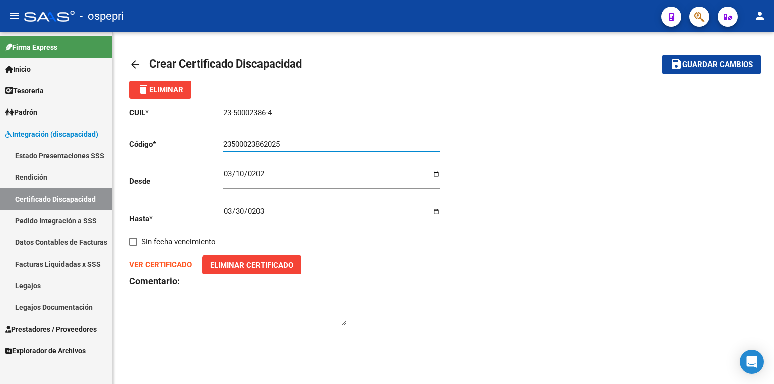
click at [723, 61] on span "Guardar cambios" at bounding box center [717, 64] width 71 height 9
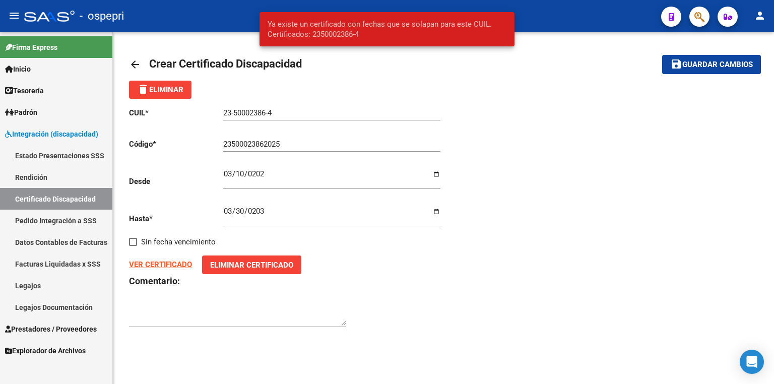
click at [390, 118] on div "23-50002386-4 Ingresar el CUIL" at bounding box center [331, 110] width 217 height 22
drag, startPoint x: 233, startPoint y: 143, endPoint x: 189, endPoint y: 143, distance: 43.3
click at [189, 143] on app-form-text-field "Código * 23500023862025 Ingresar el Codigo" at bounding box center [284, 143] width 311 height 9
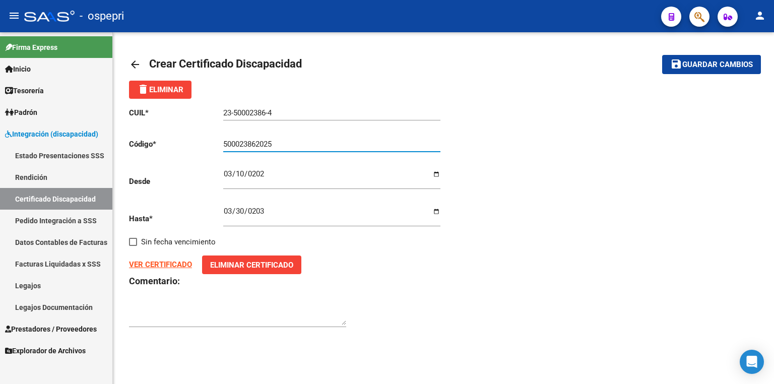
type input "500023862025"
click at [723, 60] on span "Guardar cambios" at bounding box center [717, 64] width 71 height 9
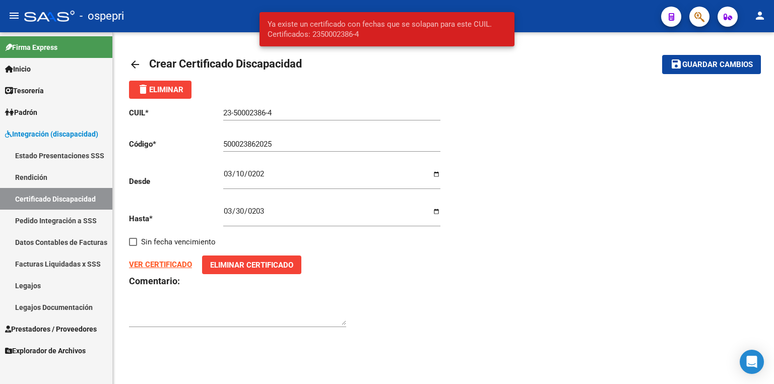
click at [67, 195] on link "Certificado Discapacidad" at bounding box center [56, 199] width 112 height 22
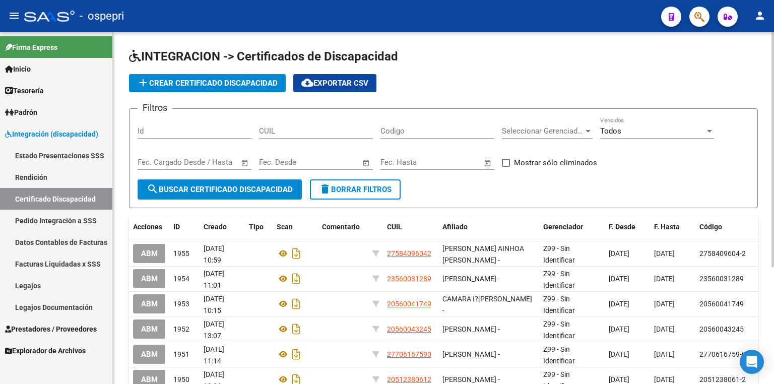
click at [237, 185] on span "search Buscar Certificado Discapacidad" at bounding box center [220, 189] width 146 height 9
click at [288, 129] on input "CUIL" at bounding box center [316, 130] width 114 height 9
paste input "23-50002386-4"
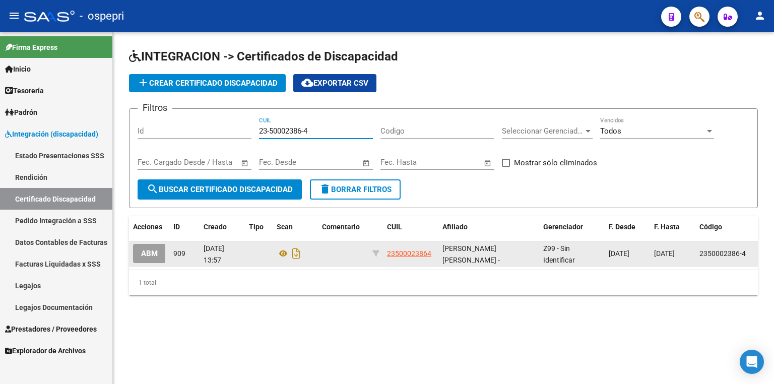
type input "23-50002386-4"
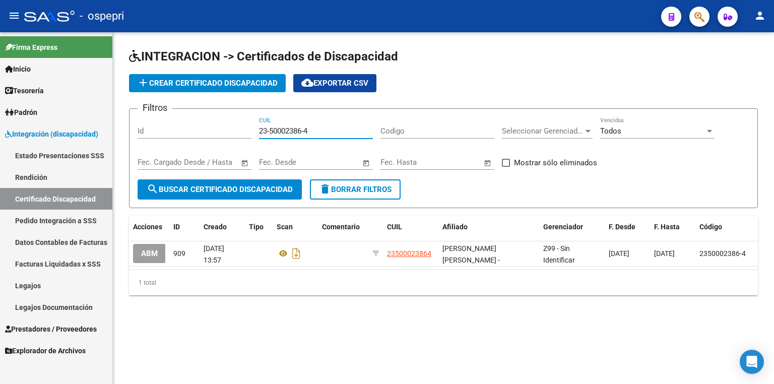
click at [151, 250] on span "ABM" at bounding box center [149, 253] width 17 height 9
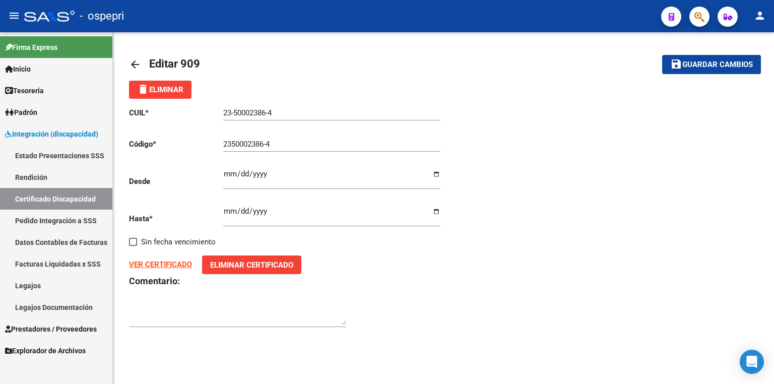
click at [172, 84] on button "delete Eliminar" at bounding box center [160, 90] width 62 height 18
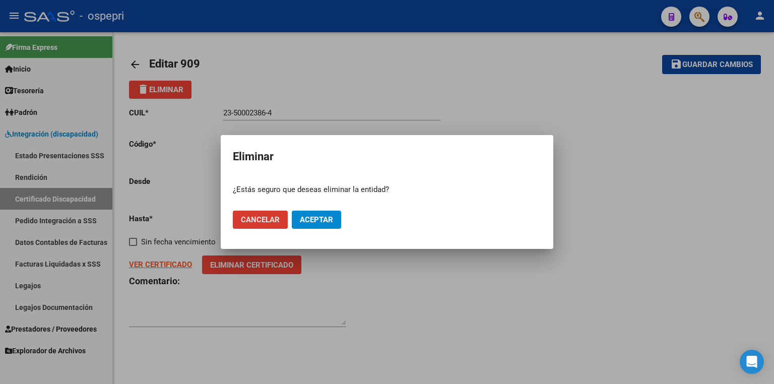
click at [312, 216] on span "Aceptar" at bounding box center [316, 219] width 33 height 9
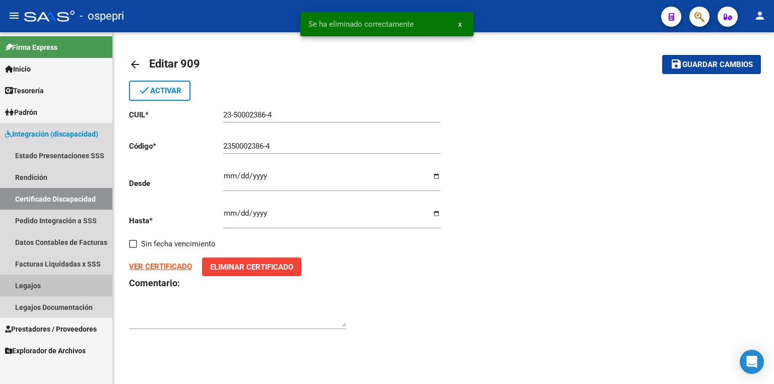
click at [47, 281] on link "Legajos" at bounding box center [56, 285] width 112 height 22
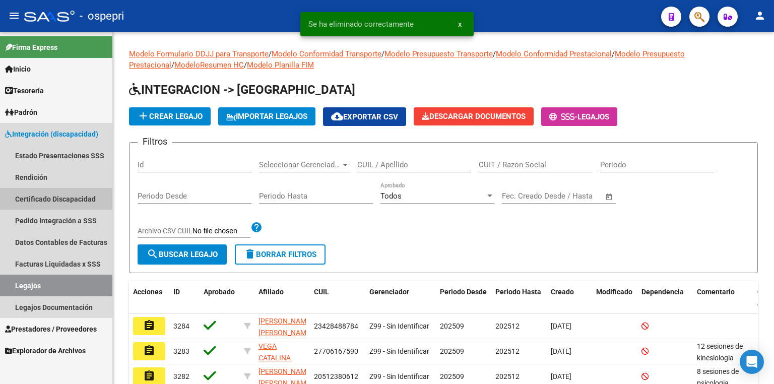
click at [75, 199] on link "Certificado Discapacidad" at bounding box center [56, 199] width 112 height 22
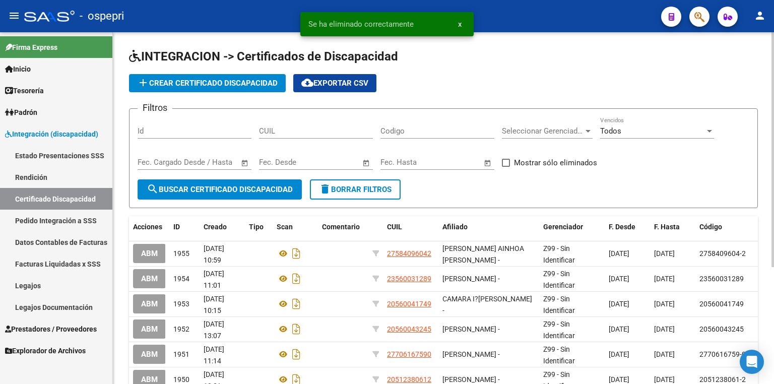
click at [208, 83] on span "add Crear Certificado Discapacidad" at bounding box center [207, 83] width 141 height 9
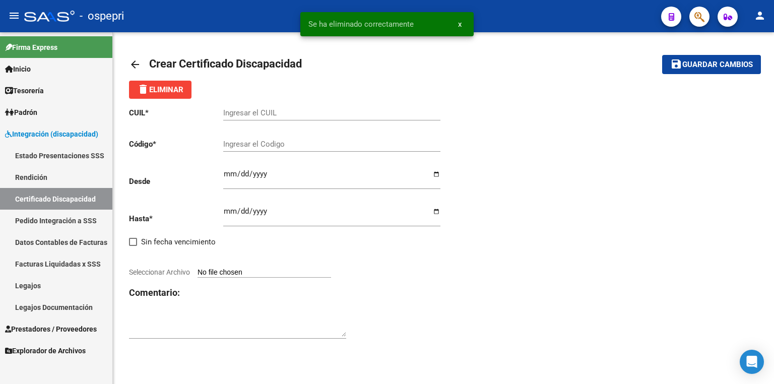
click at [269, 110] on div "Ingresar el CUIL" at bounding box center [331, 110] width 217 height 22
paste input "23-50002386-4"
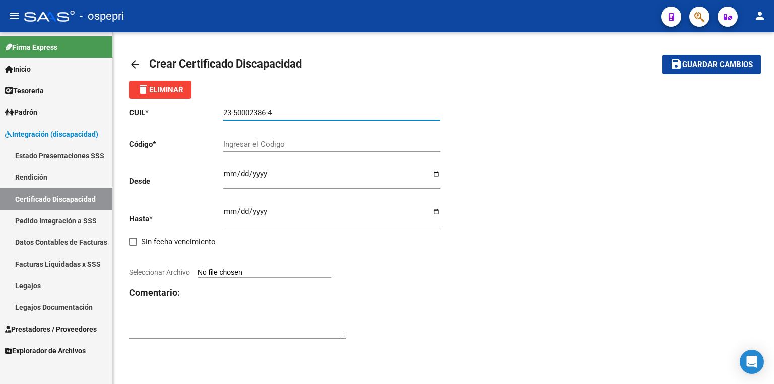
type input "23-50002386-4"
click at [275, 142] on input "Ingresar el Codigo" at bounding box center [331, 143] width 217 height 9
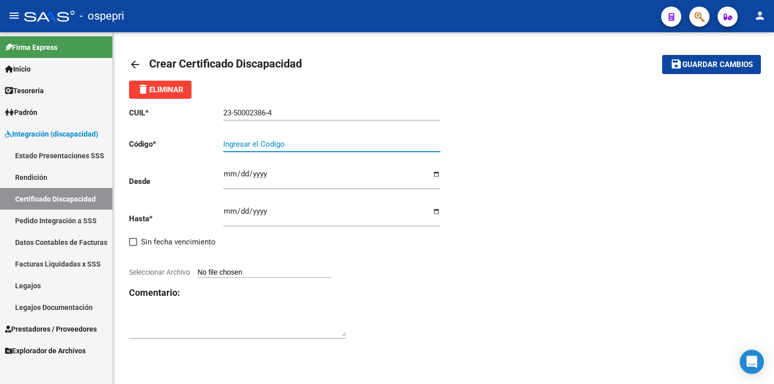
paste input "23500023864"
type input "23500023864"
click at [677, 173] on div "CUIL * 23-50002386-4 Ingresar el CUIL Código * 23500023864 Ingresar el Codigo D…" at bounding box center [443, 223] width 628 height 249
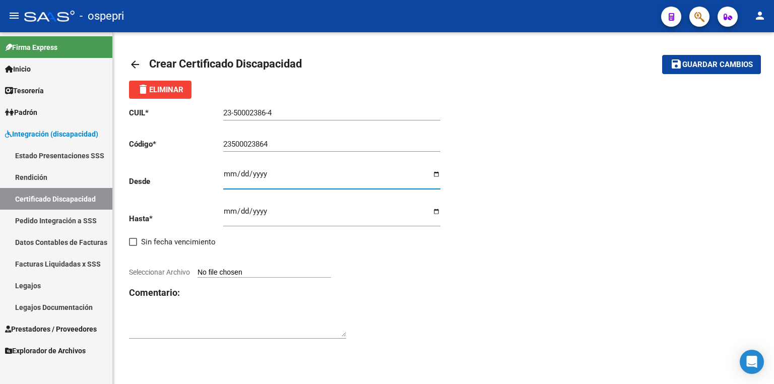
click at [228, 176] on input "Ingresar fec. Desde" at bounding box center [331, 178] width 217 height 16
type input "[DATE]"
click at [228, 207] on input "Ingresar fec. Hasta" at bounding box center [331, 215] width 217 height 16
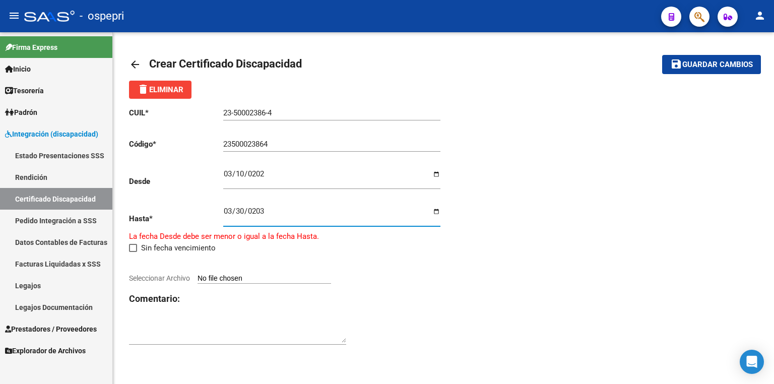
type input "[DATE]"
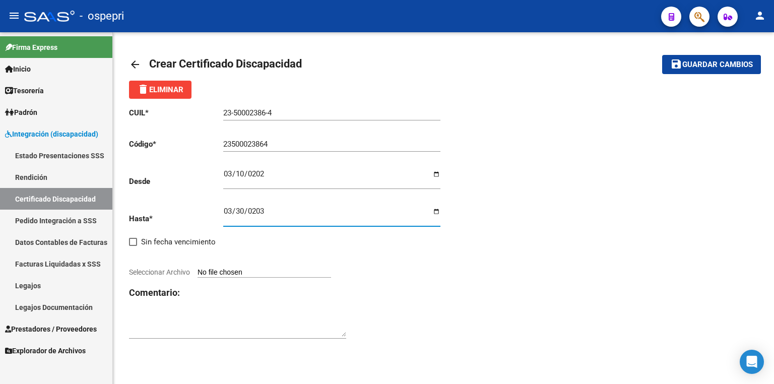
click at [239, 269] on input "Seleccionar Archivo" at bounding box center [263, 273] width 133 height 10
type input "C:\fakepath\cud.png"
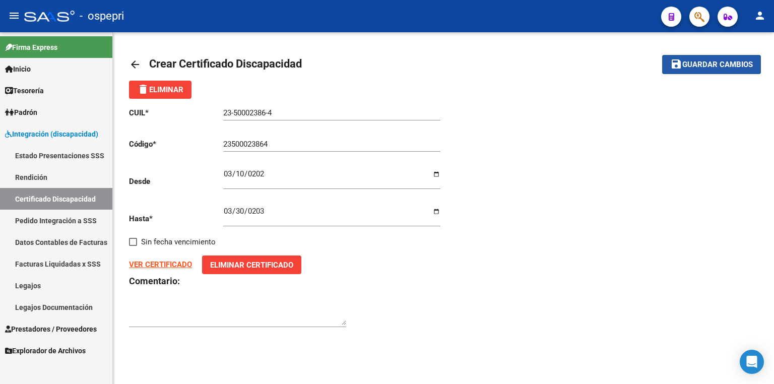
click at [715, 66] on span "Guardar cambios" at bounding box center [717, 64] width 71 height 9
click at [710, 60] on span "Guardar cambios" at bounding box center [717, 64] width 71 height 9
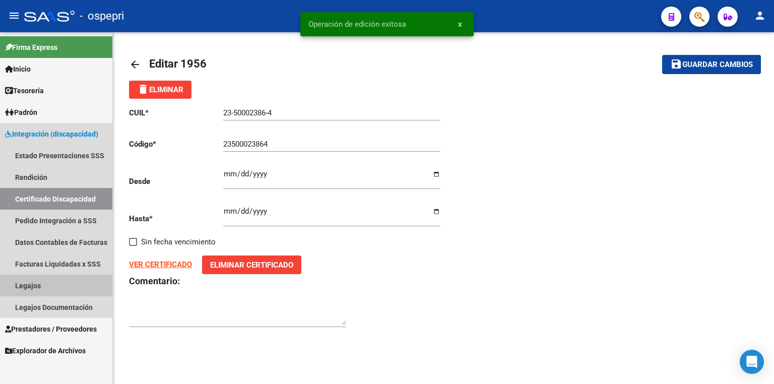
click at [55, 283] on link "Legajos" at bounding box center [56, 285] width 112 height 22
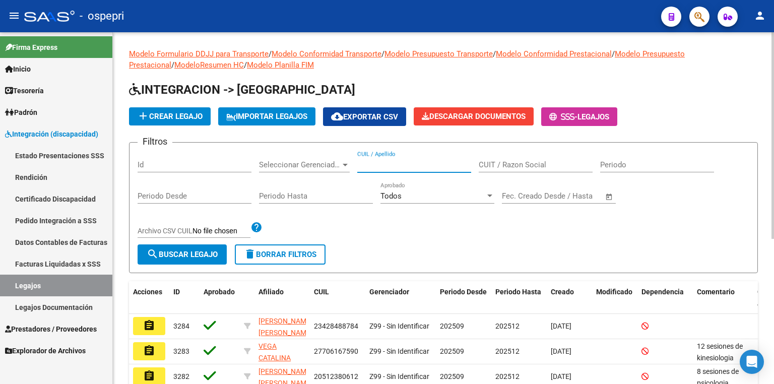
click at [408, 165] on input "CUIL / Apellido" at bounding box center [414, 164] width 114 height 9
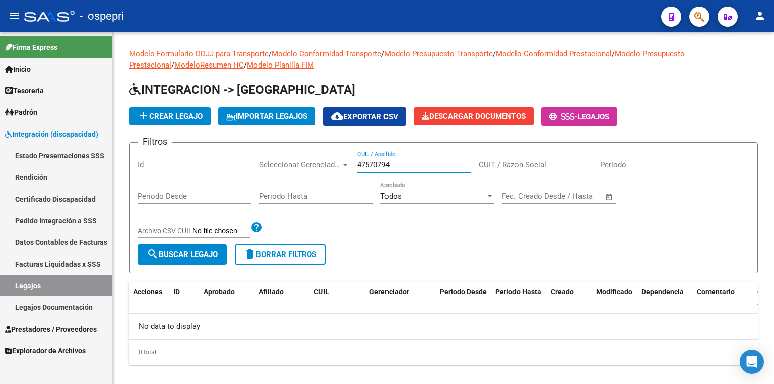
type input "47570794"
drag, startPoint x: 404, startPoint y: 168, endPoint x: 334, endPoint y: 167, distance: 70.0
click at [334, 167] on div "Filtros Id Seleccionar Gerenciador Seleccionar Gerenciador 47570794 CUIL / Apel…" at bounding box center [442, 198] width 611 height 94
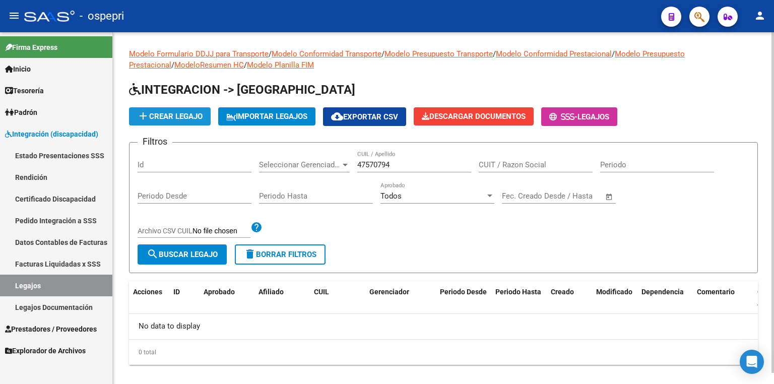
click at [186, 121] on button "add Crear Legajo" at bounding box center [170, 116] width 82 height 18
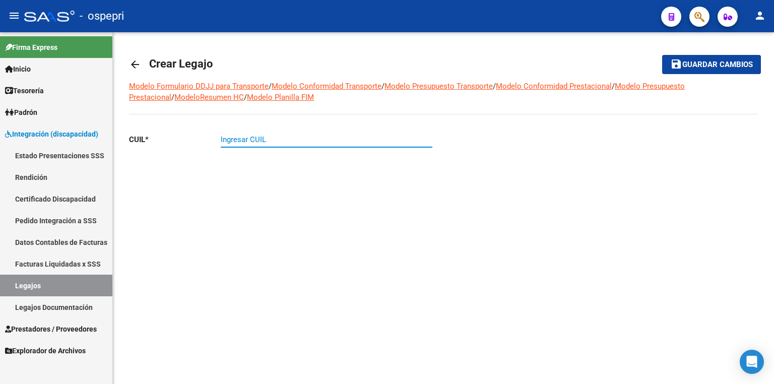
click at [264, 139] on input "Ingresar CUIL" at bounding box center [327, 139] width 212 height 9
paste input "-47570794"
type input "27-47570794-5"
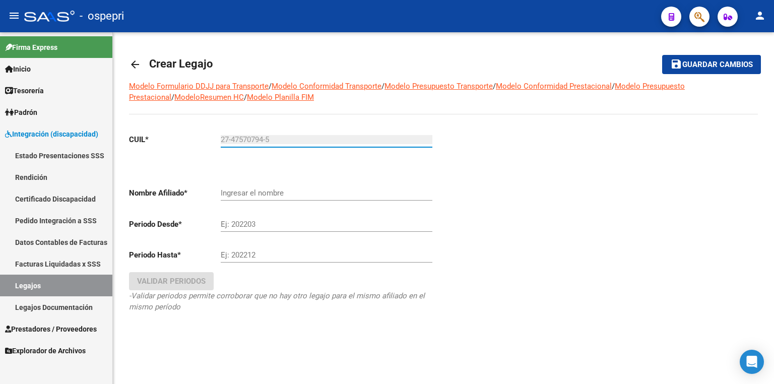
type input "[PERSON_NAME] [PERSON_NAME]"
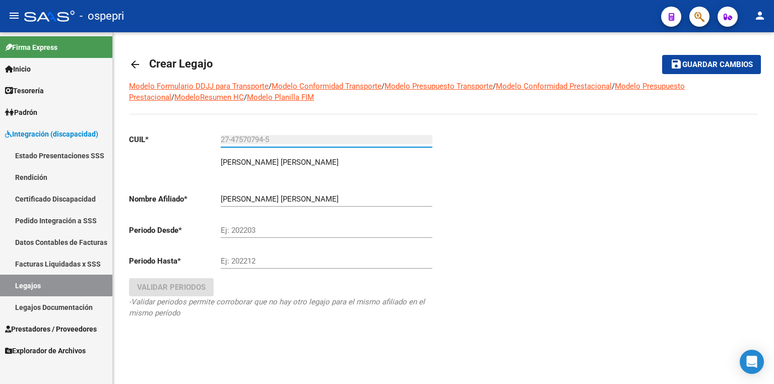
type input "27-47570794-5"
click at [252, 232] on input "Ej: 202203" at bounding box center [327, 230] width 212 height 9
click at [405, 66] on mat-toolbar-row "arrow_back Crear Legajo" at bounding box center [374, 64] width 490 height 32
click at [272, 232] on input "Ej: 202203" at bounding box center [327, 230] width 212 height 9
type input "202509"
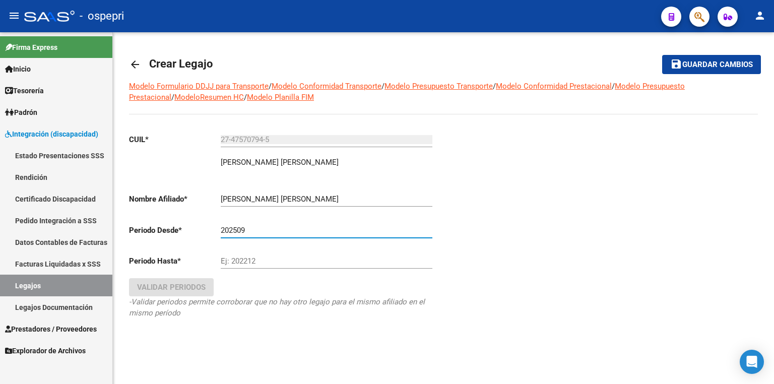
click at [292, 263] on input "Ej: 202212" at bounding box center [327, 260] width 212 height 9
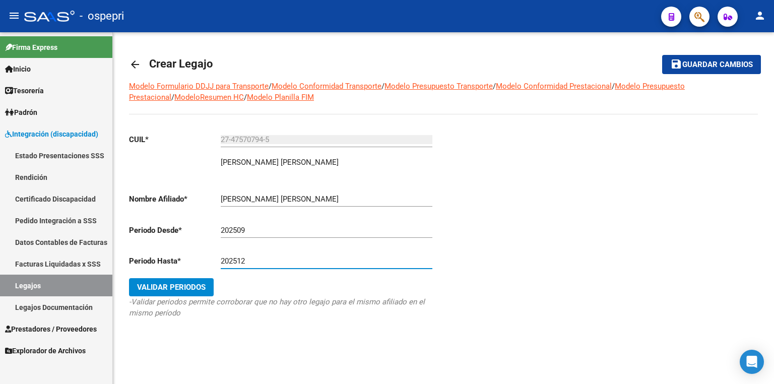
type input "202512"
click at [177, 283] on span "Validar Periodos" at bounding box center [171, 287] width 68 height 9
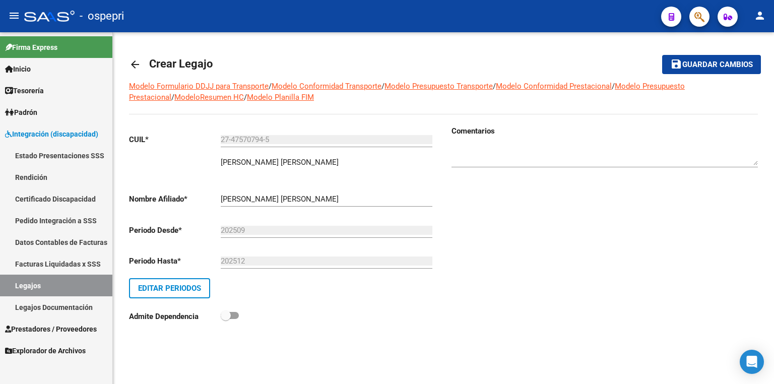
click at [718, 66] on span "Guardar cambios" at bounding box center [717, 64] width 71 height 9
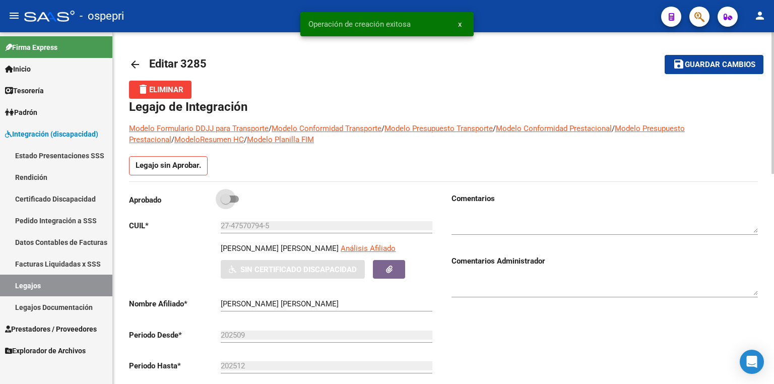
click at [238, 199] on span at bounding box center [230, 198] width 18 height 7
click at [226, 202] on input "checkbox" at bounding box center [225, 202] width 1 height 1
checkbox input "true"
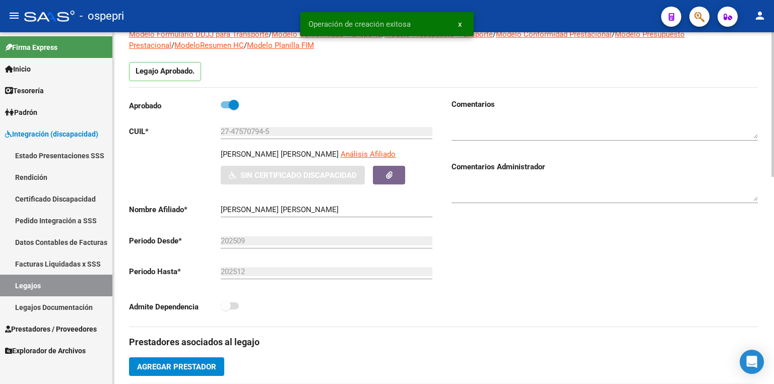
scroll to position [81, 0]
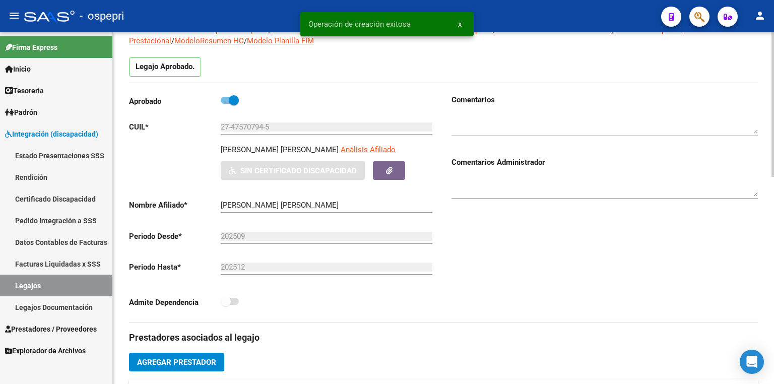
click at [485, 117] on textarea at bounding box center [604, 124] width 306 height 20
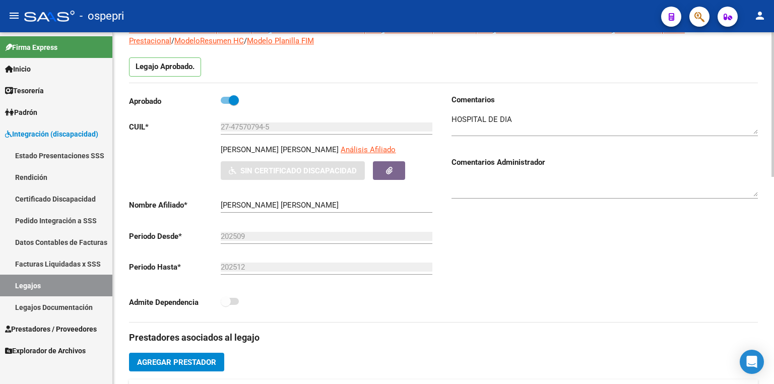
click at [532, 63] on div "Legajo Aprobado." at bounding box center [443, 69] width 628 height 25
click at [542, 115] on textarea at bounding box center [604, 124] width 306 height 20
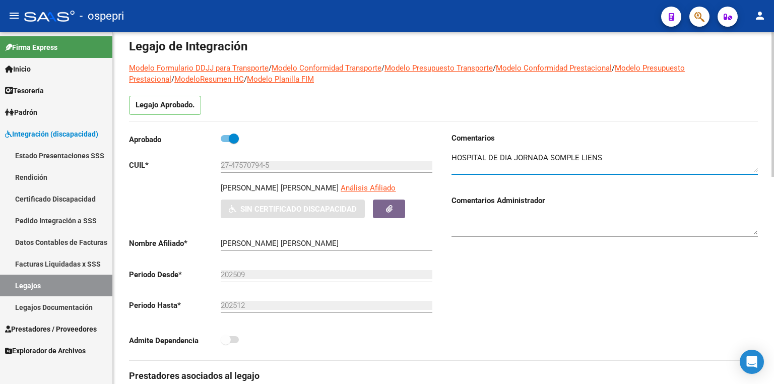
scroll to position [0, 0]
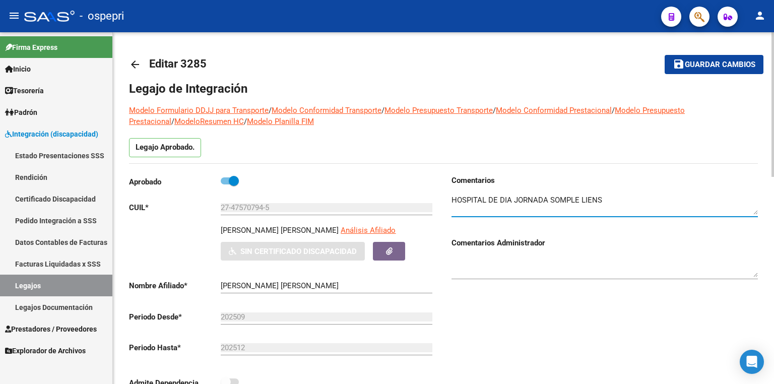
type textarea "HOSPITAL DE DIA JORNADA SOMPLE LIENS"
click at [734, 62] on span "Guardar cambios" at bounding box center [719, 64] width 71 height 9
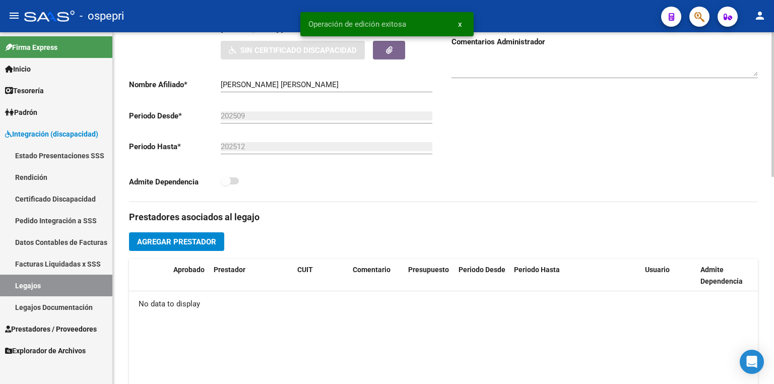
scroll to position [201, 0]
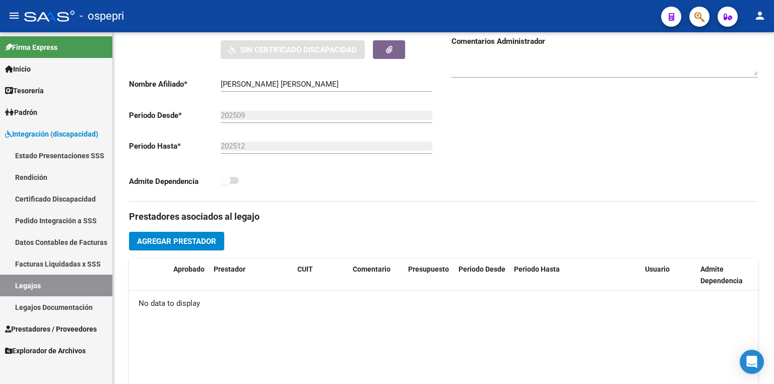
click at [48, 278] on link "Legajos" at bounding box center [56, 285] width 112 height 22
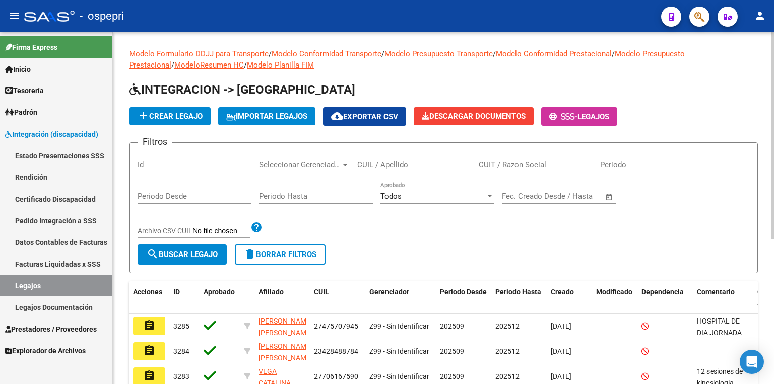
click at [381, 167] on input "CUIL / Apellido" at bounding box center [414, 164] width 114 height 9
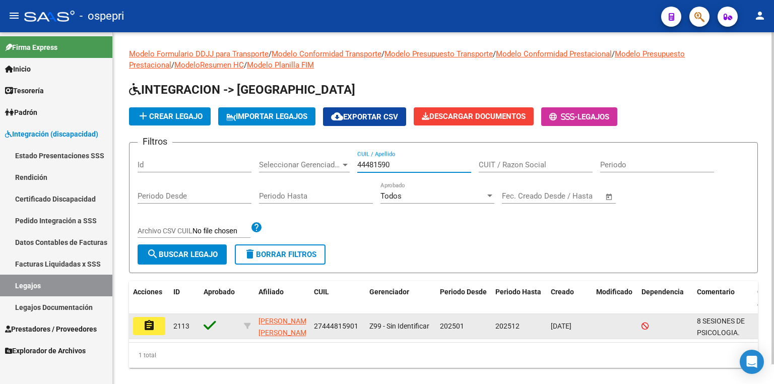
type input "44481590"
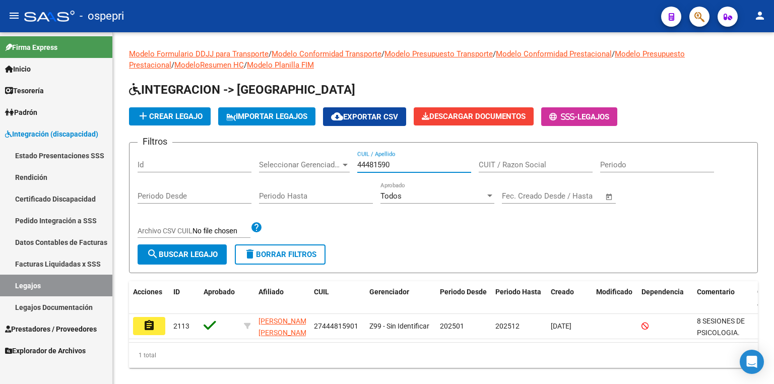
click at [150, 322] on mat-icon "assignment" at bounding box center [149, 325] width 12 height 12
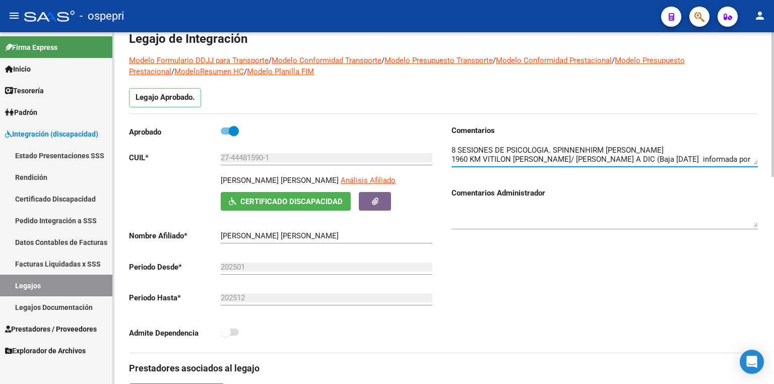
scroll to position [242, 0]
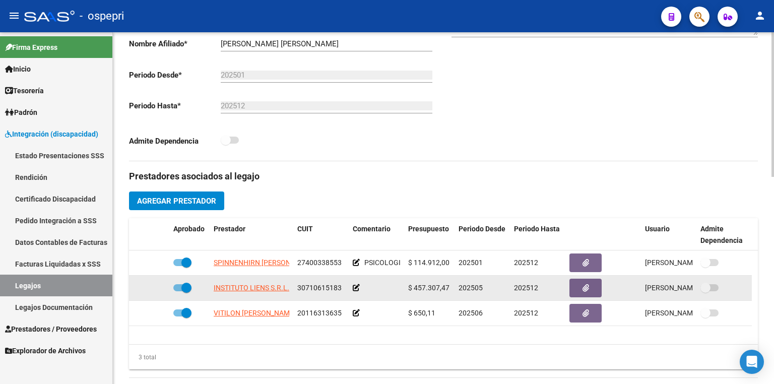
drag, startPoint x: 342, startPoint y: 292, endPoint x: 297, endPoint y: 288, distance: 45.5
click at [297, 288] on div "30710615183" at bounding box center [320, 288] width 47 height 12
copy span "30710615183"
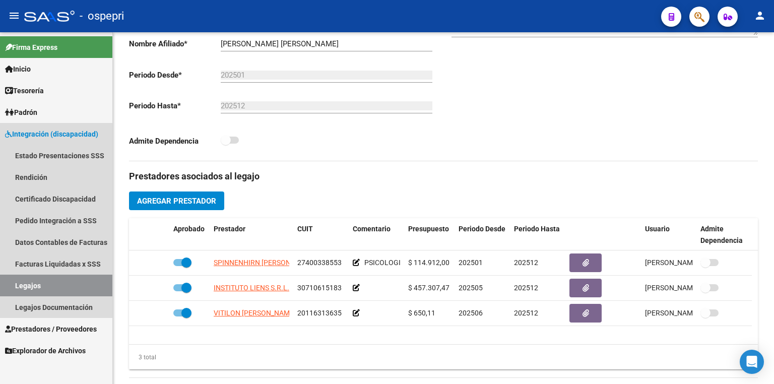
click at [75, 279] on link "Legajos" at bounding box center [56, 285] width 112 height 22
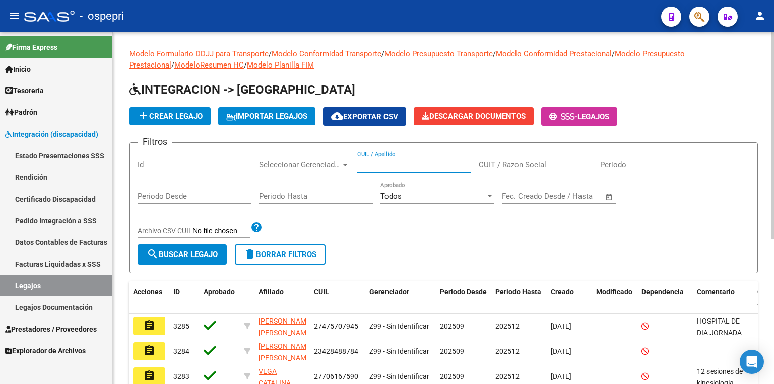
click at [412, 163] on input "CUIL / Apellido" at bounding box center [414, 164] width 114 height 9
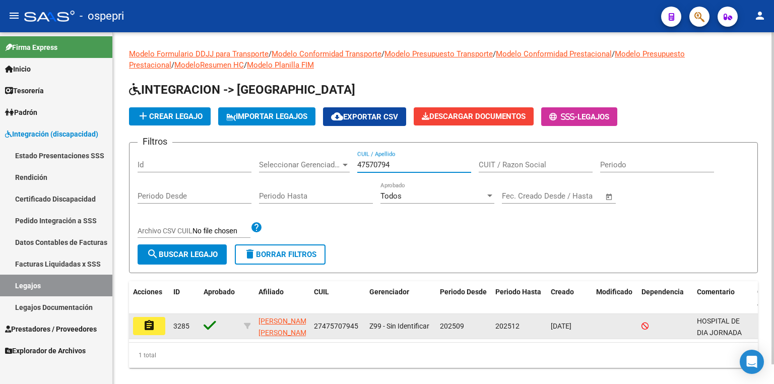
type input "47570794"
click at [148, 325] on mat-icon "assignment" at bounding box center [149, 325] width 12 height 12
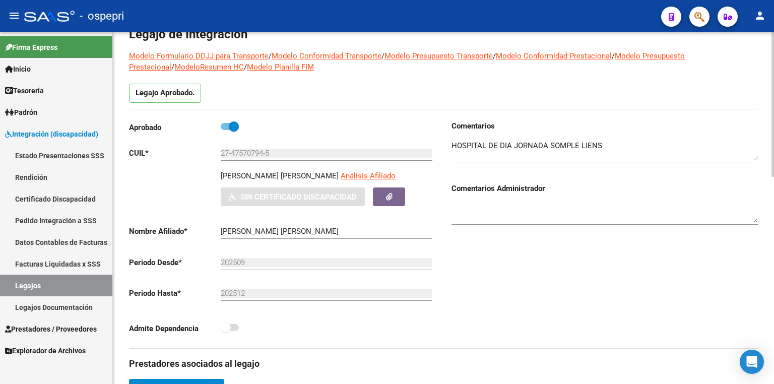
scroll to position [121, 0]
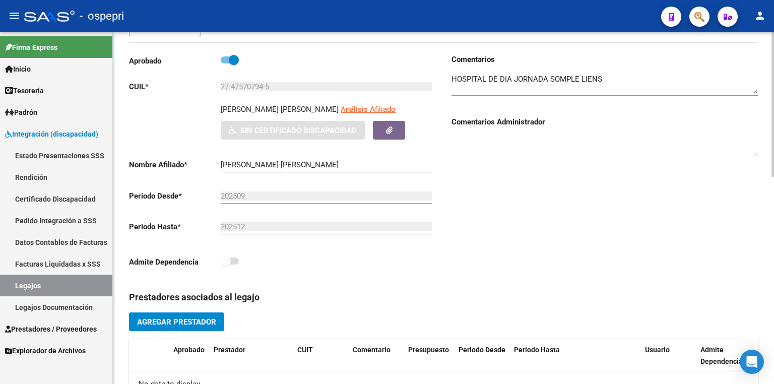
click at [201, 320] on span "Agregar Prestador" at bounding box center [176, 321] width 79 height 9
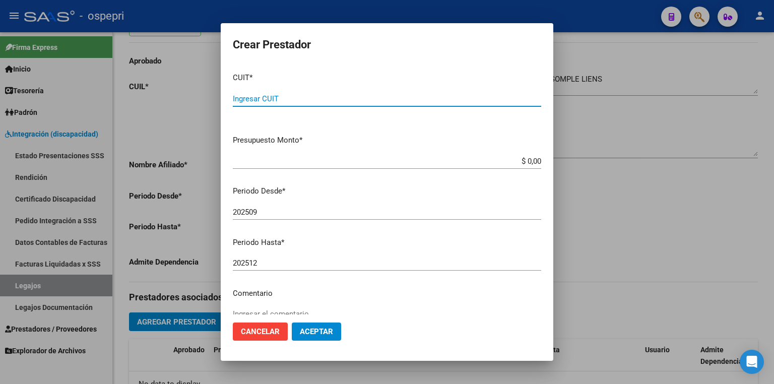
paste input "30-71061518-3"
type input "30-71061518-3"
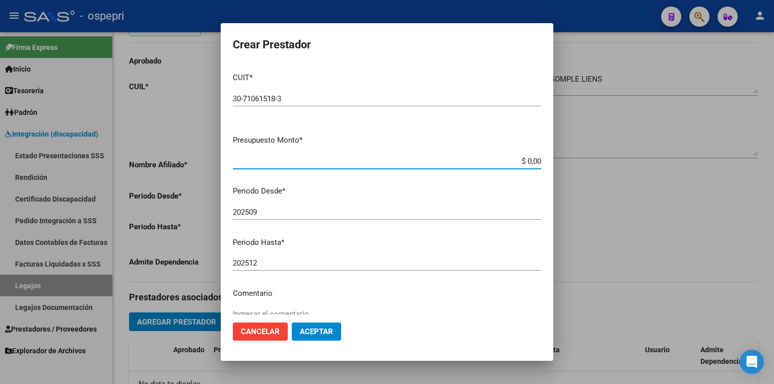
drag, startPoint x: 508, startPoint y: 162, endPoint x: 592, endPoint y: 163, distance: 84.1
click at [592, 163] on div "Crear Prestador CUIT * 30-71061518-3 Ingresar CUIT ARCA [PERSON_NAME] Presupues…" at bounding box center [387, 192] width 774 height 384
drag, startPoint x: 506, startPoint y: 161, endPoint x: 624, endPoint y: 159, distance: 118.4
click at [624, 156] on div "Crear Prestador CUIT * 30-71061518-3 Ingresar CUIT ARCA [PERSON_NAME] Presupues…" at bounding box center [387, 192] width 774 height 384
type input "$ 457.307,47"
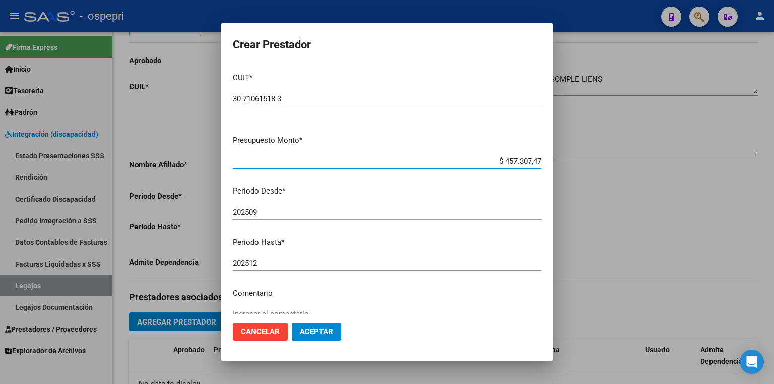
click at [325, 332] on span "Aceptar" at bounding box center [316, 331] width 33 height 9
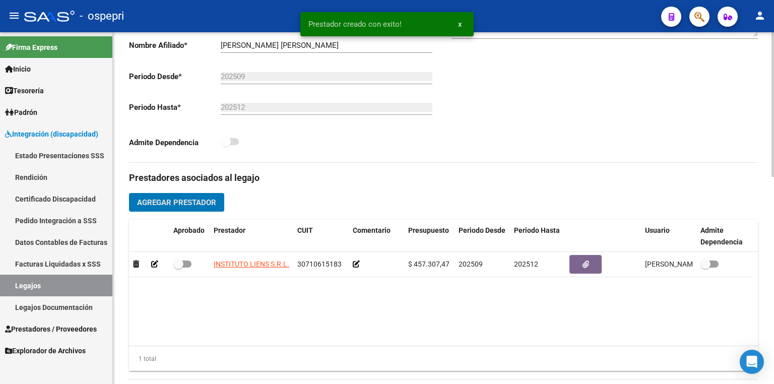
scroll to position [242, 0]
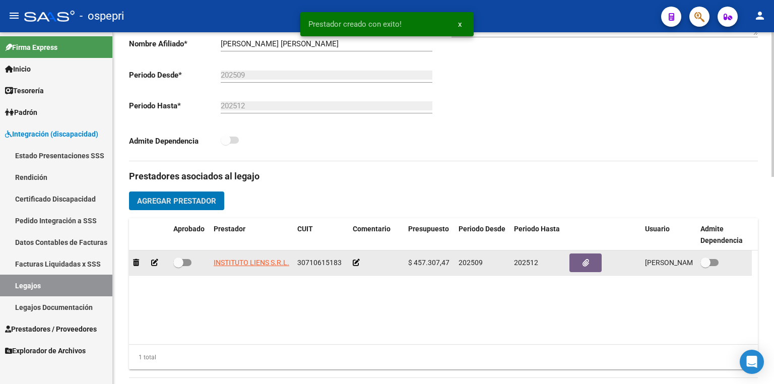
click at [183, 260] on span at bounding box center [178, 262] width 10 height 10
click at [178, 266] on input "checkbox" at bounding box center [178, 266] width 1 height 1
checkbox input "true"
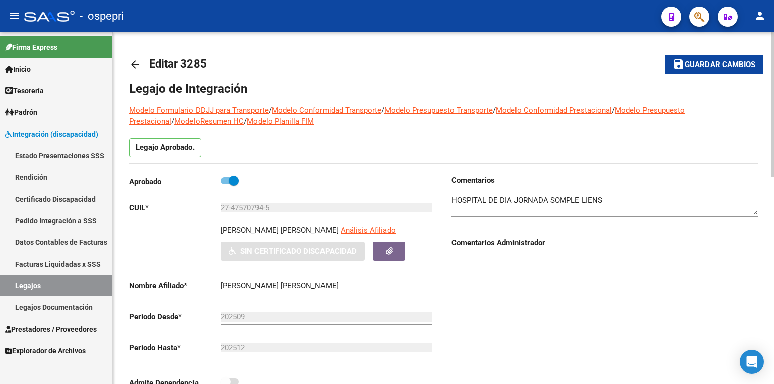
scroll to position [0, 0]
drag, startPoint x: 278, startPoint y: 204, endPoint x: 131, endPoint y: 200, distance: 147.1
click at [131, 200] on div "Aprobado CUIL * 27-47570794-5 Ingresar CUIL [PERSON_NAME] [PERSON_NAME] Análisi…" at bounding box center [282, 285] width 306 height 220
click at [485, 348] on div "Comentarios Comentarios Administrador" at bounding box center [600, 289] width 314 height 228
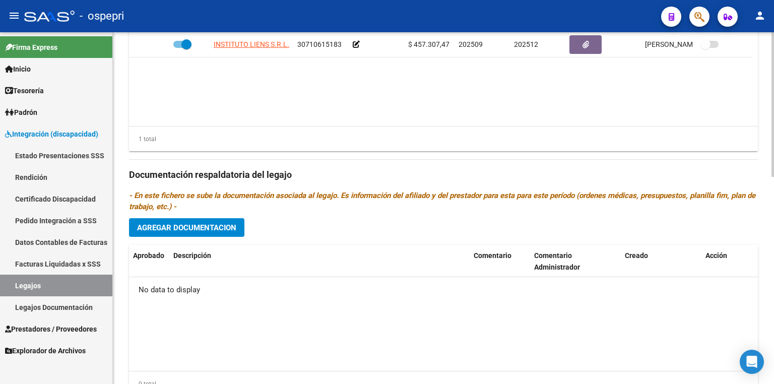
scroll to position [503, 0]
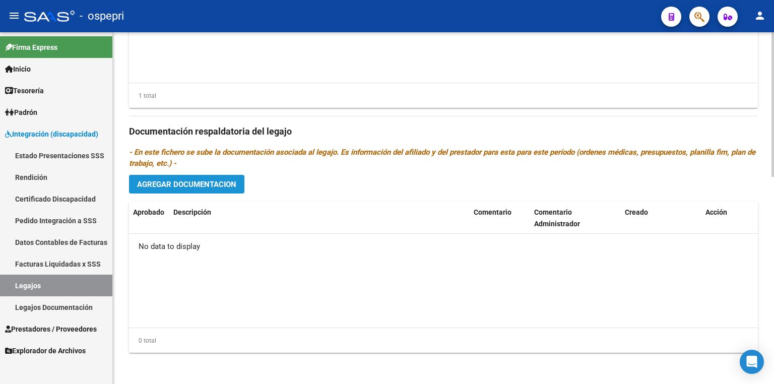
click at [218, 183] on span "Agregar Documentacion" at bounding box center [186, 184] width 99 height 9
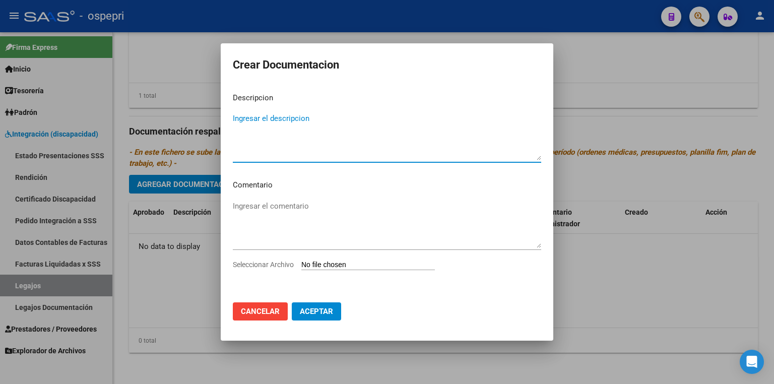
click at [329, 265] on input "Seleccionar Archivo" at bounding box center [367, 265] width 133 height 10
type input "C:\fakepath\27475707945.pdf"
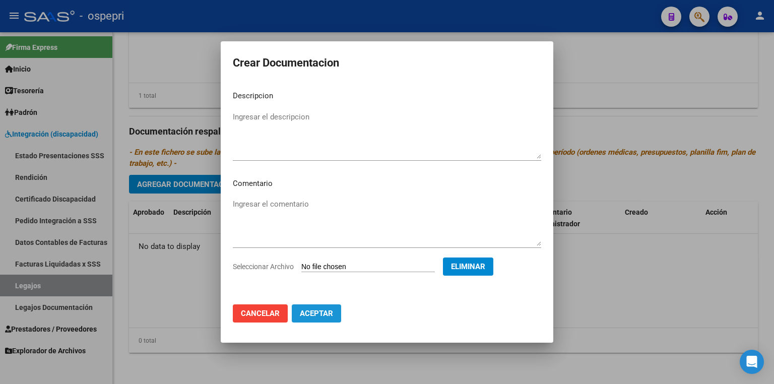
click at [326, 315] on span "Aceptar" at bounding box center [316, 313] width 33 height 9
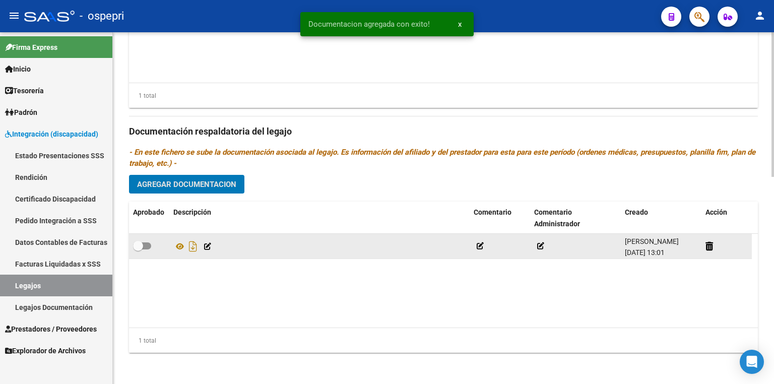
click at [149, 245] on span at bounding box center [142, 245] width 18 height 7
click at [138, 249] on input "checkbox" at bounding box center [137, 249] width 1 height 1
checkbox input "true"
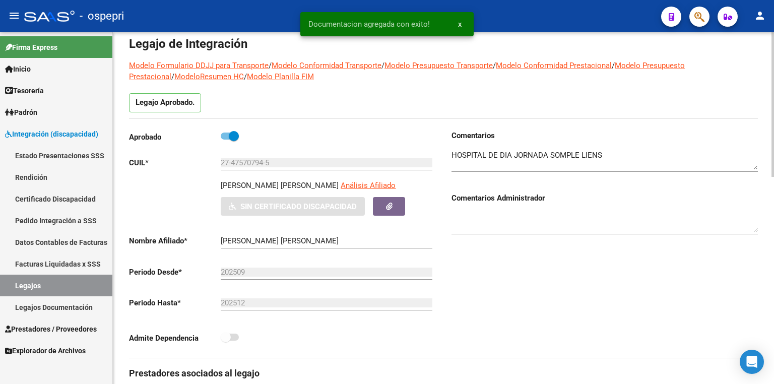
scroll to position [20, 0]
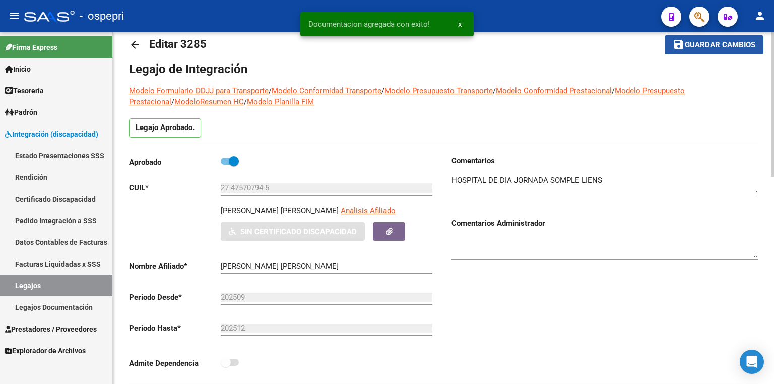
click at [702, 45] on span "Guardar cambios" at bounding box center [719, 45] width 71 height 9
click at [560, 177] on textarea at bounding box center [604, 185] width 306 height 20
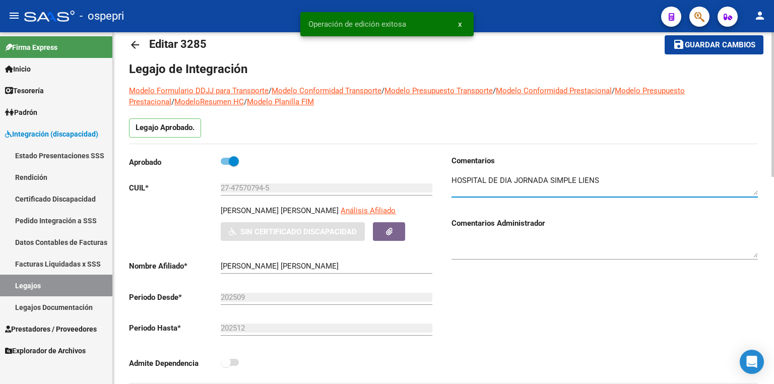
click at [620, 179] on textarea at bounding box center [604, 185] width 306 height 20
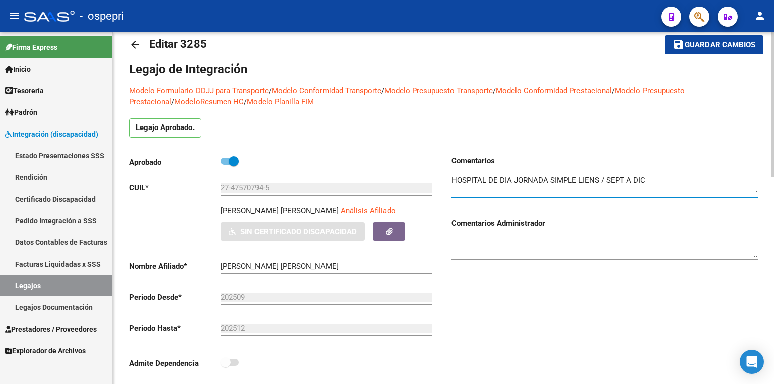
type textarea "HOSPITAL DE DIA JORNADA SIMPLE LIENS / SEPT A DIC"
click at [699, 44] on span "Guardar cambios" at bounding box center [719, 45] width 71 height 9
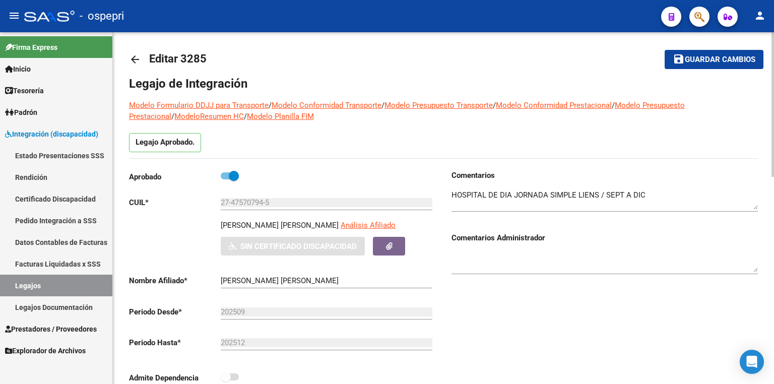
scroll to position [0, 0]
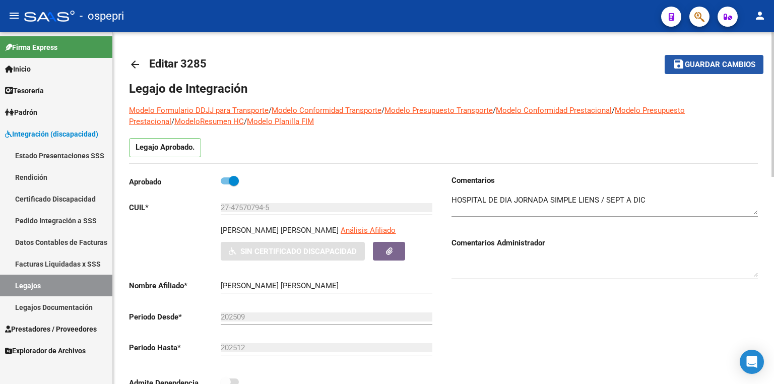
click at [703, 66] on span "Guardar cambios" at bounding box center [719, 64] width 71 height 9
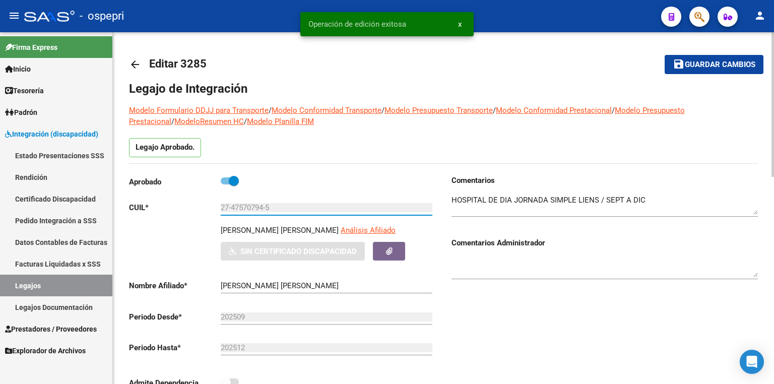
drag, startPoint x: 285, startPoint y: 207, endPoint x: 125, endPoint y: 208, distance: 160.1
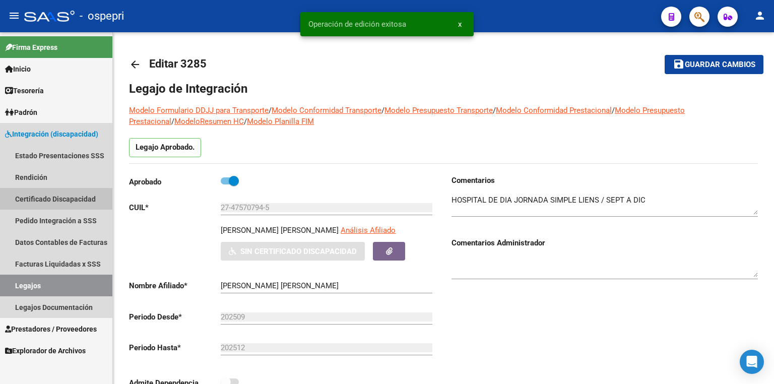
click at [70, 199] on link "Certificado Discapacidad" at bounding box center [56, 199] width 112 height 22
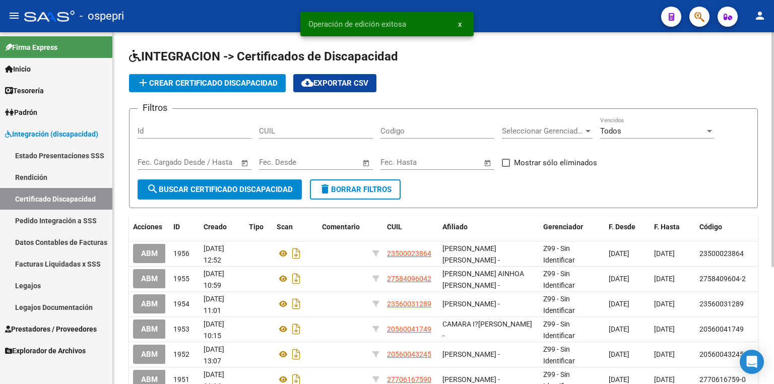
click at [231, 84] on span "add Crear Certificado Discapacidad" at bounding box center [207, 83] width 141 height 9
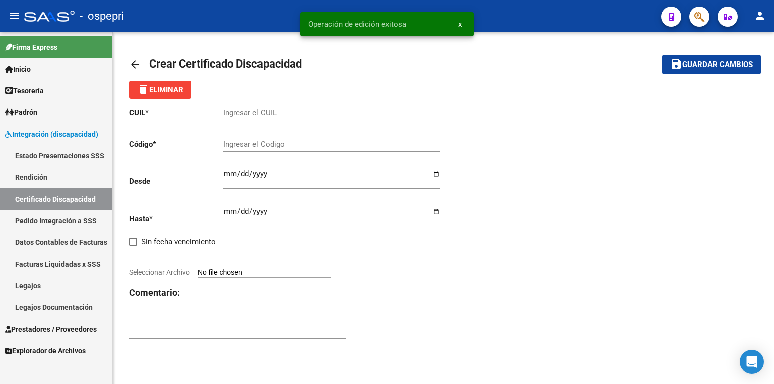
click at [277, 112] on input "Ingresar el CUIL" at bounding box center [331, 112] width 217 height 9
paste input "27-47570794-5"
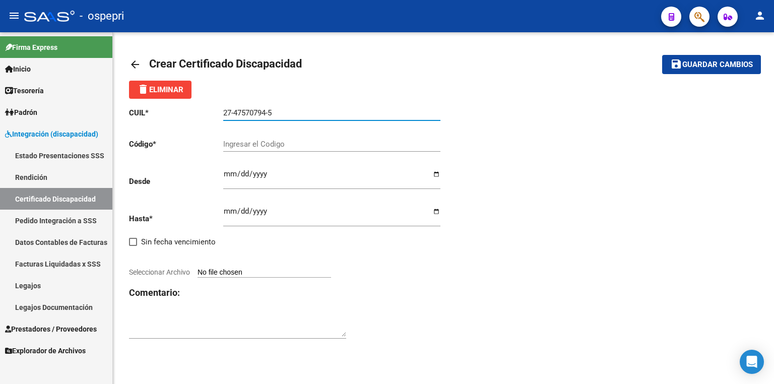
type input "27-47570794-5"
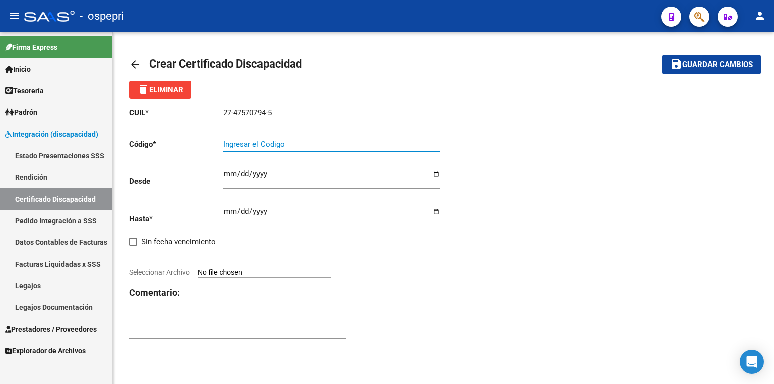
click at [284, 143] on input "Ingresar el Codigo" at bounding box center [331, 143] width 217 height 9
paste input "27-47570794-5"
type input "27-47570794-5"
click at [308, 308] on div at bounding box center [237, 323] width 217 height 31
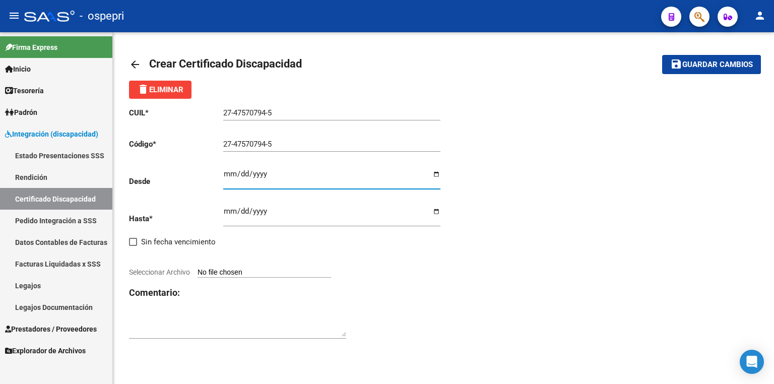
click at [230, 177] on input "Ingresar fec. Desde" at bounding box center [331, 178] width 217 height 16
type input "[DATE]"
click at [228, 209] on input "Ingresar fec. Hasta" at bounding box center [331, 215] width 217 height 16
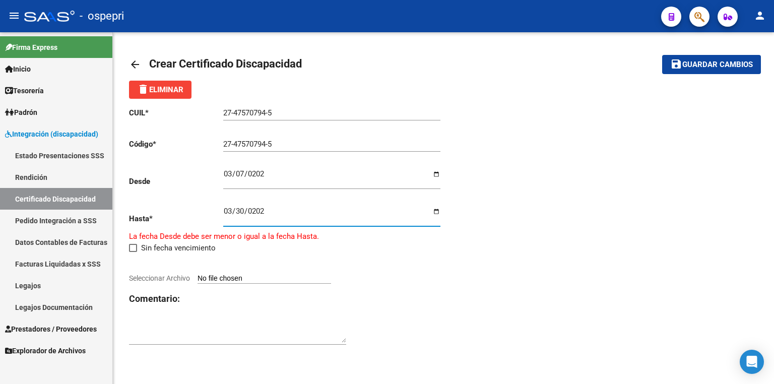
type input "[DATE]"
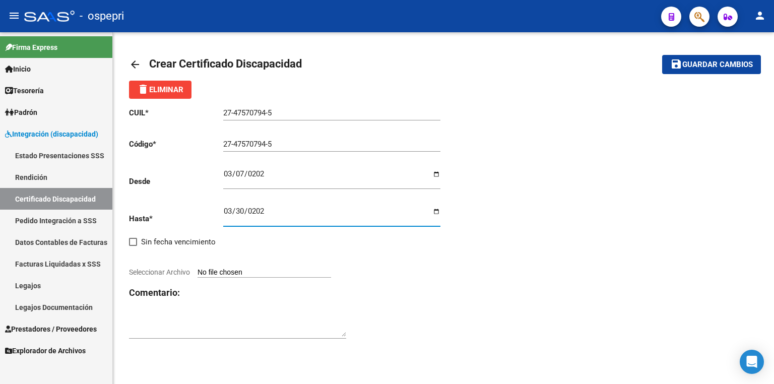
click at [220, 272] on input "Seleccionar Archivo" at bounding box center [263, 273] width 133 height 10
type input "C:\fakepath\cud.pdf"
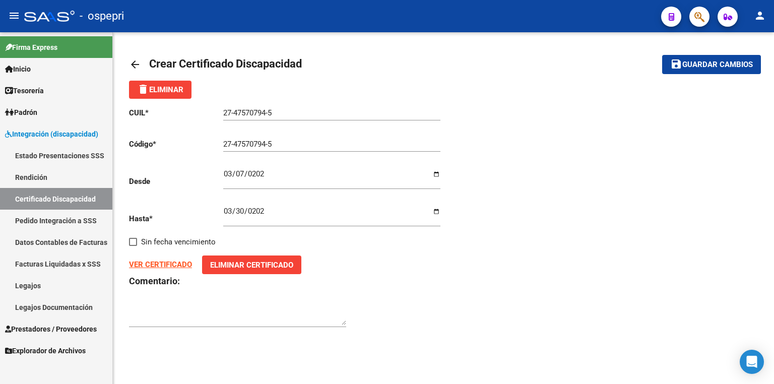
click at [721, 67] on span "Guardar cambios" at bounding box center [717, 64] width 71 height 9
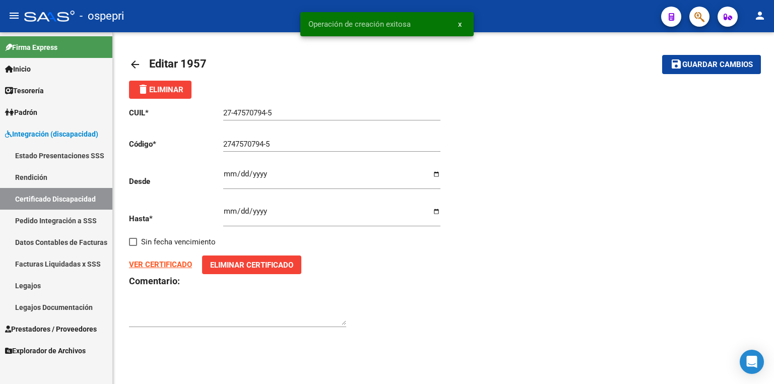
click at [64, 283] on link "Legajos" at bounding box center [56, 285] width 112 height 22
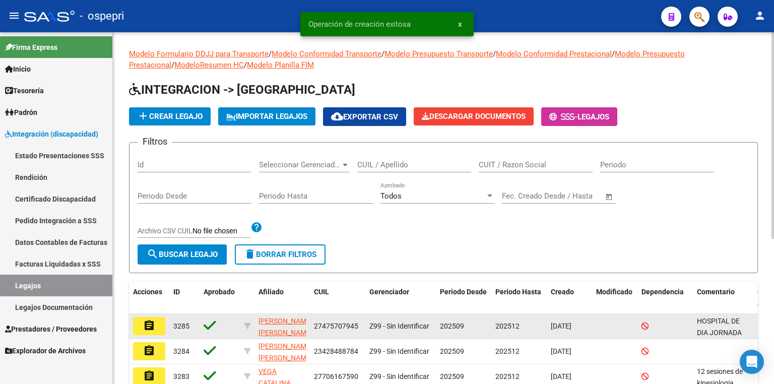
click at [156, 325] on button "assignment" at bounding box center [149, 326] width 32 height 18
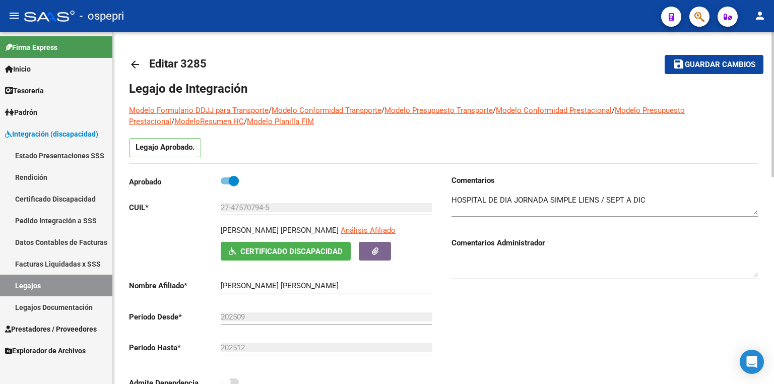
click at [77, 281] on link "Legajos" at bounding box center [56, 285] width 112 height 22
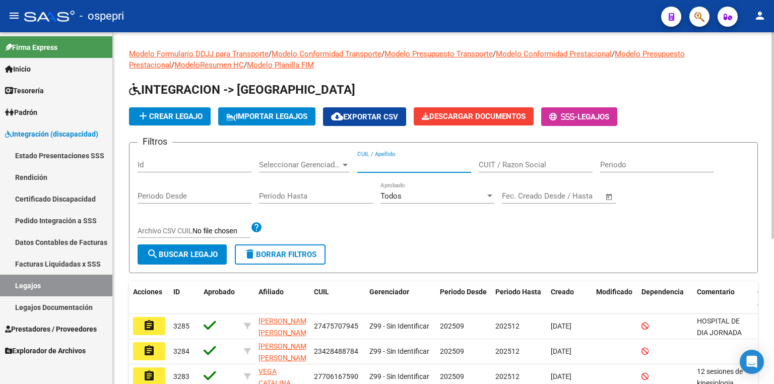
click at [387, 161] on input "CUIL / Apellido" at bounding box center [414, 164] width 114 height 9
paste input "47596978"
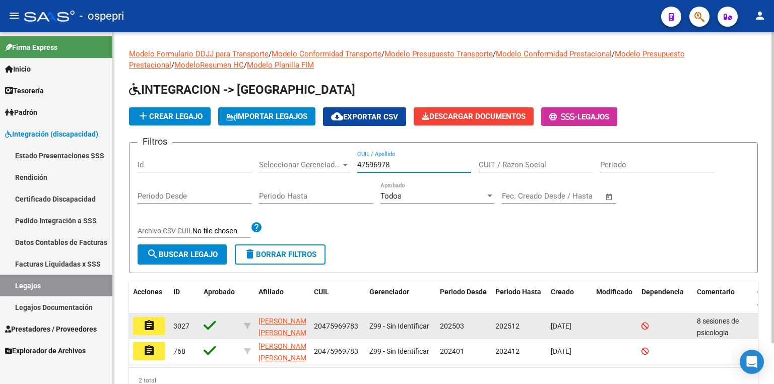
type input "47596978"
drag, startPoint x: 359, startPoint y: 325, endPoint x: 313, endPoint y: 326, distance: 45.3
click at [314, 326] on div "20475969783" at bounding box center [337, 326] width 47 height 12
copy span "20475969783"
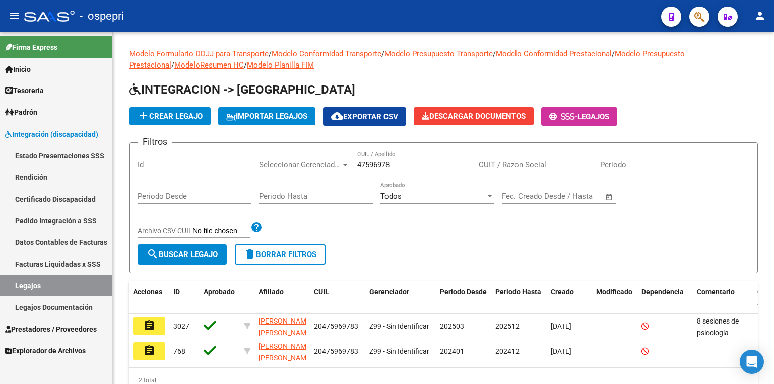
click at [147, 323] on mat-icon "assignment" at bounding box center [149, 325] width 12 height 12
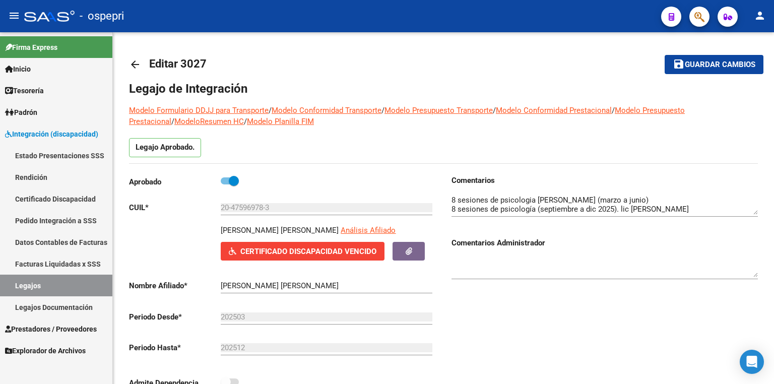
click at [73, 282] on link "Legajos" at bounding box center [56, 285] width 112 height 22
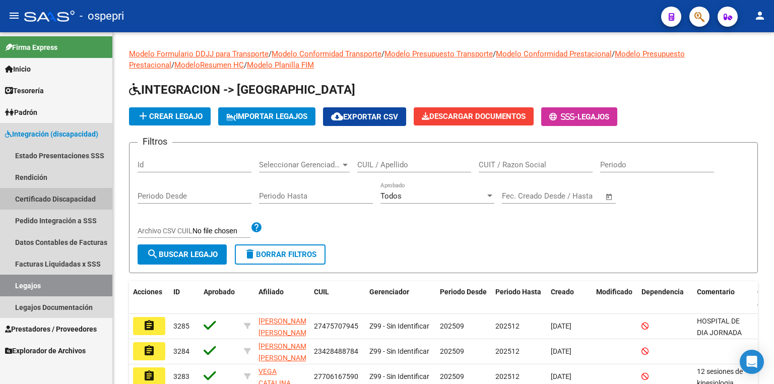
click at [58, 193] on link "Certificado Discapacidad" at bounding box center [56, 199] width 112 height 22
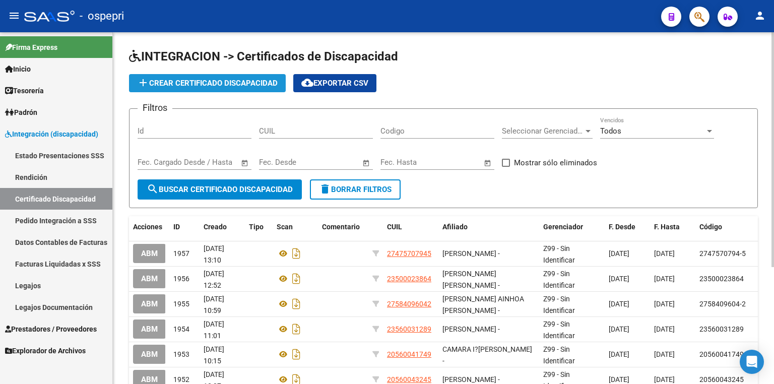
click at [236, 84] on span "add Crear Certificado Discapacidad" at bounding box center [207, 83] width 141 height 9
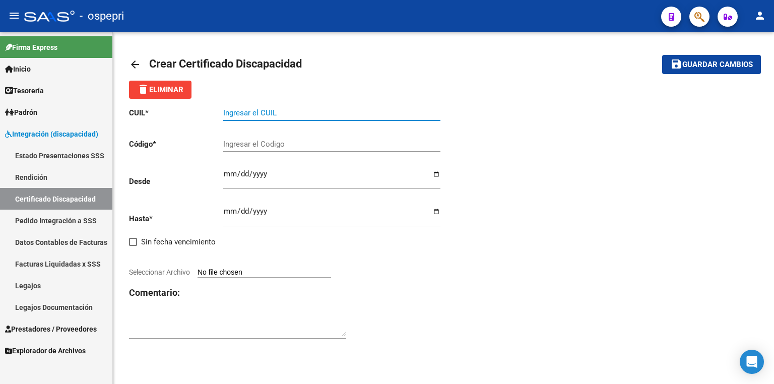
click at [248, 111] on input "Ingresar el CUIL" at bounding box center [331, 112] width 217 height 9
paste input "20-47596978-3"
type input "20-47596978-3"
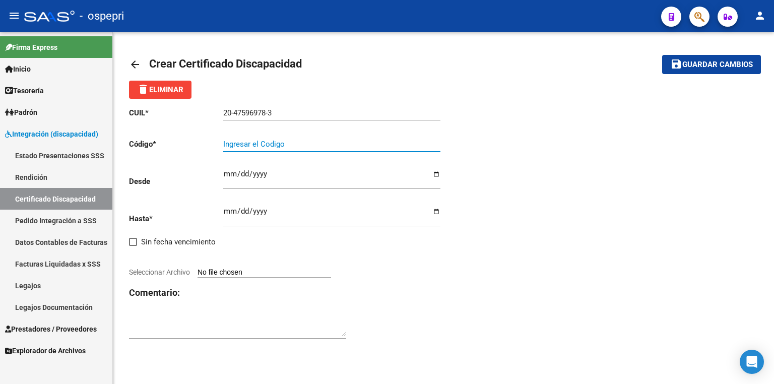
click at [259, 145] on input "Ingresar el Codigo" at bounding box center [331, 143] width 217 height 9
paste input "20475969783"
type input "20475969783"
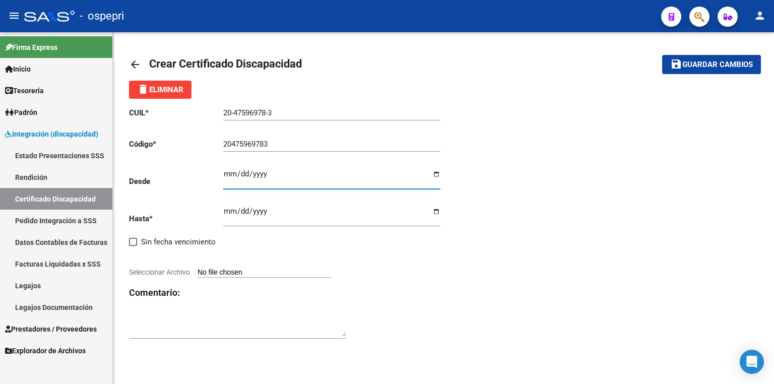
click at [225, 171] on input "Ingresar fec. Desde" at bounding box center [331, 178] width 217 height 16
type input "[DATE]"
click at [231, 206] on div "Ingresar fec. Hasta" at bounding box center [331, 212] width 217 height 28
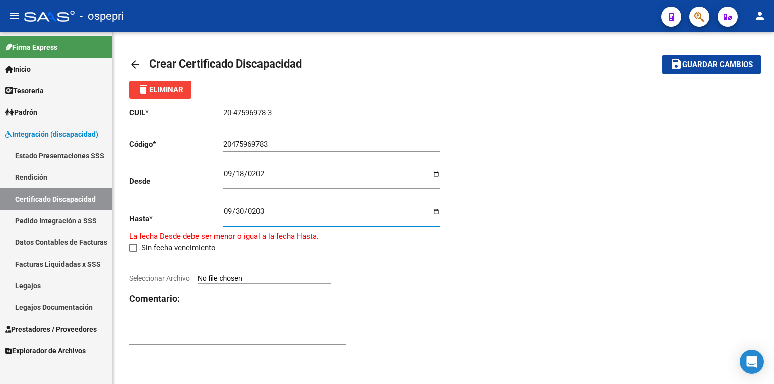
type input "[DATE]"
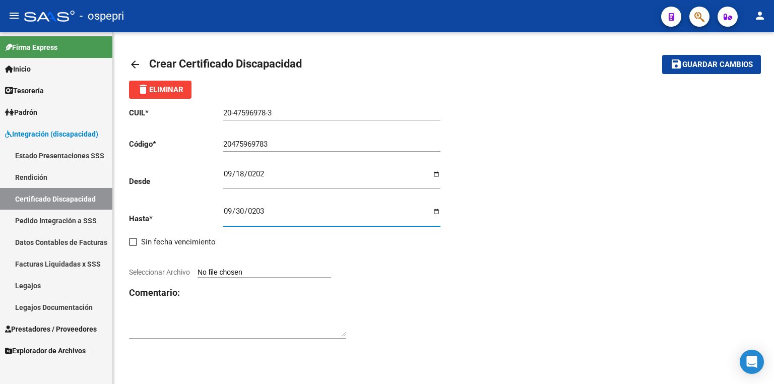
click at [264, 261] on div at bounding box center [286, 260] width 314 height 11
click at [266, 271] on input "Seleccionar Archivo" at bounding box center [263, 273] width 133 height 10
type input "C:\fakepath\certificado_cud.pdf"
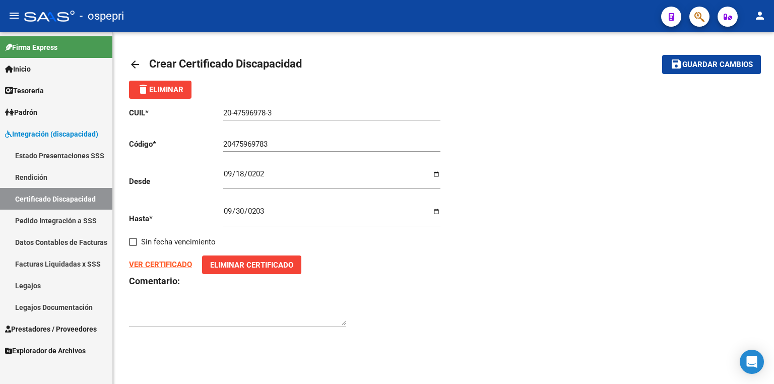
click at [706, 65] on span "Guardar cambios" at bounding box center [717, 64] width 71 height 9
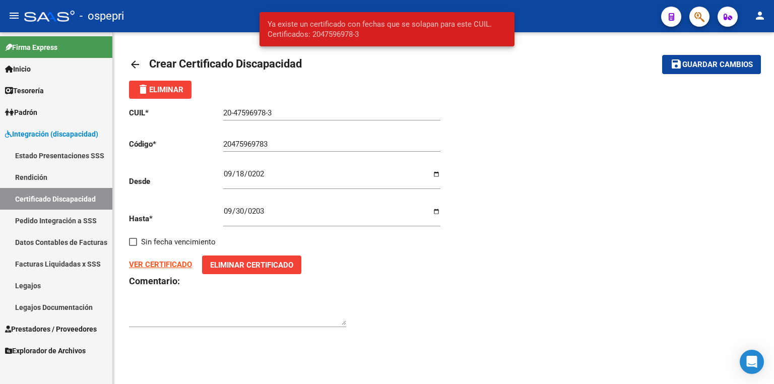
drag, startPoint x: 66, startPoint y: 194, endPoint x: 73, endPoint y: 196, distance: 6.4
click at [67, 194] on link "Certificado Discapacidad" at bounding box center [56, 199] width 112 height 22
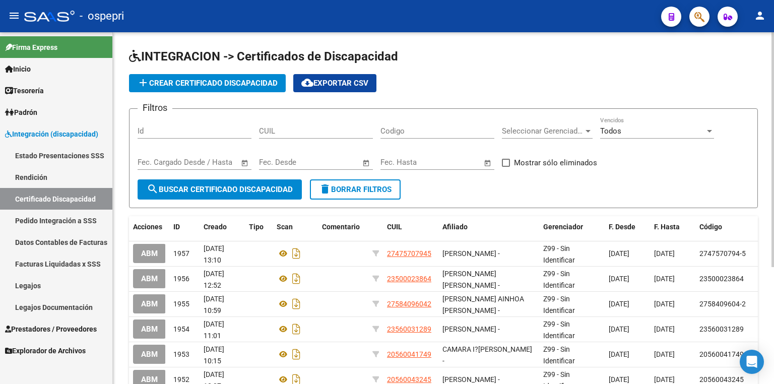
click at [231, 191] on span "search Buscar Certificado Discapacidad" at bounding box center [220, 189] width 146 height 9
click at [290, 135] on div "CUIL" at bounding box center [316, 128] width 114 height 22
paste input "20-47596978-3"
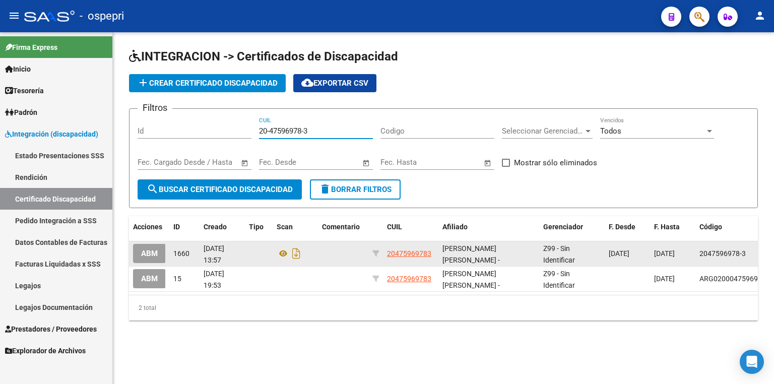
type input "20-47596978-3"
click at [155, 252] on span "ABM" at bounding box center [149, 253] width 17 height 9
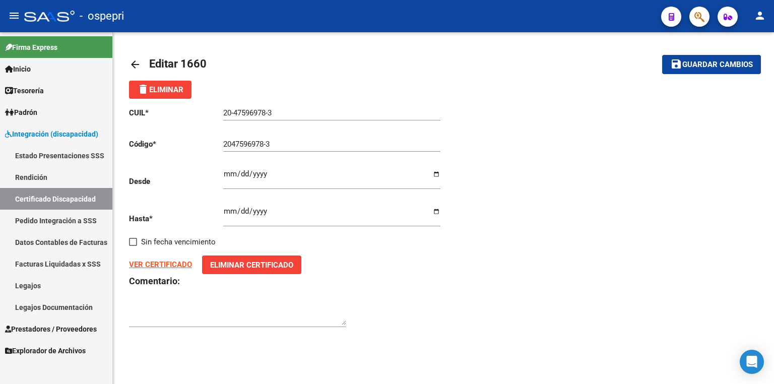
click at [171, 85] on button "delete Eliminar" at bounding box center [160, 90] width 62 height 18
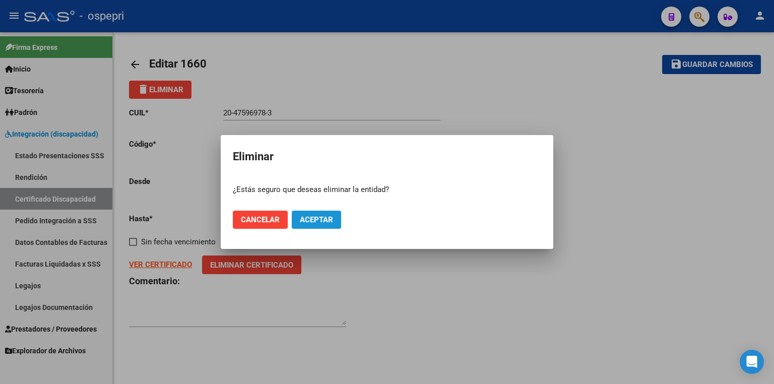
click at [318, 218] on span "Aceptar" at bounding box center [316, 219] width 33 height 9
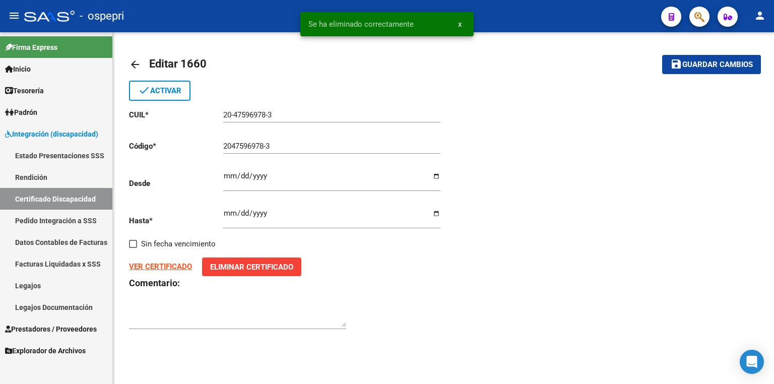
click at [55, 288] on link "Legajos" at bounding box center [56, 285] width 112 height 22
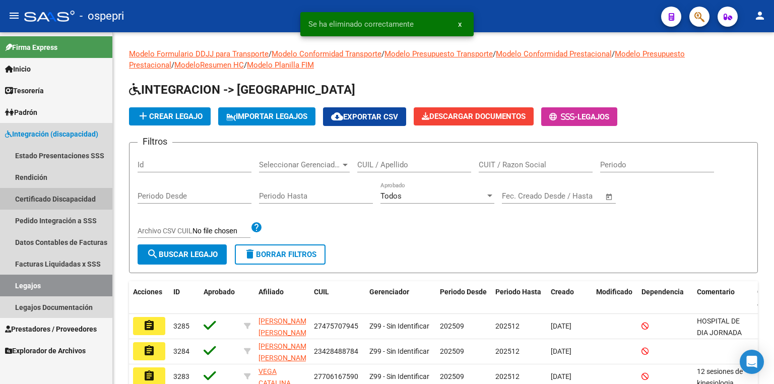
click at [54, 196] on link "Certificado Discapacidad" at bounding box center [56, 199] width 112 height 22
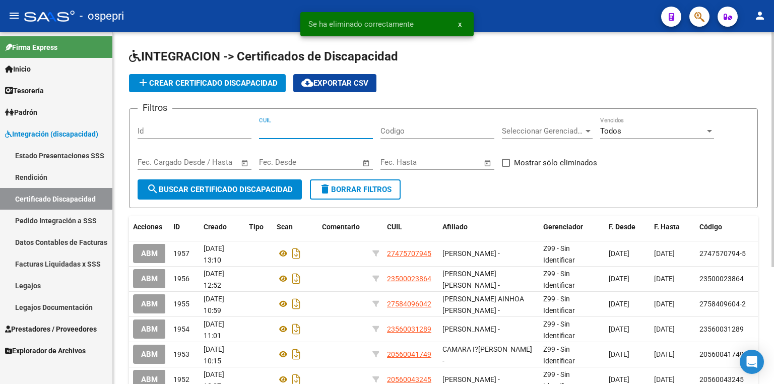
click at [302, 130] on input "CUIL" at bounding box center [316, 130] width 114 height 9
paste input "20-47596978-3"
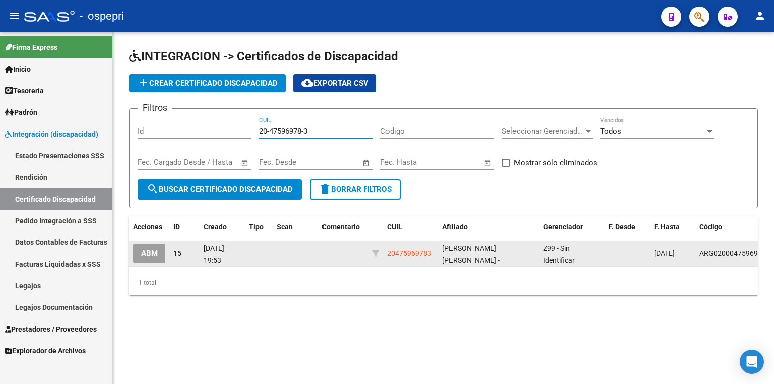
type input "20-47596978-3"
click at [156, 253] on span "ABM" at bounding box center [149, 253] width 17 height 9
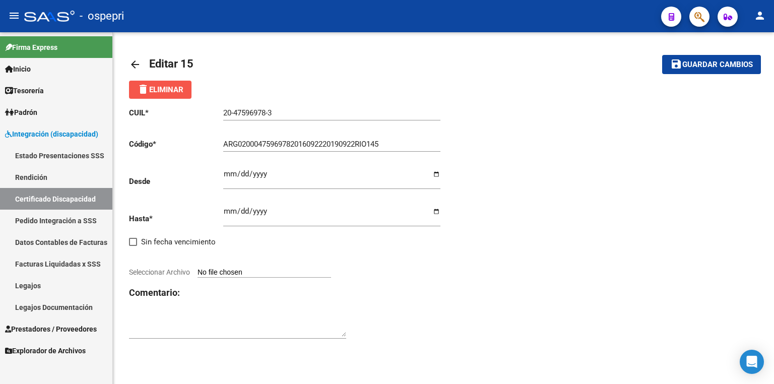
click at [161, 87] on span "delete Eliminar" at bounding box center [160, 89] width 46 height 9
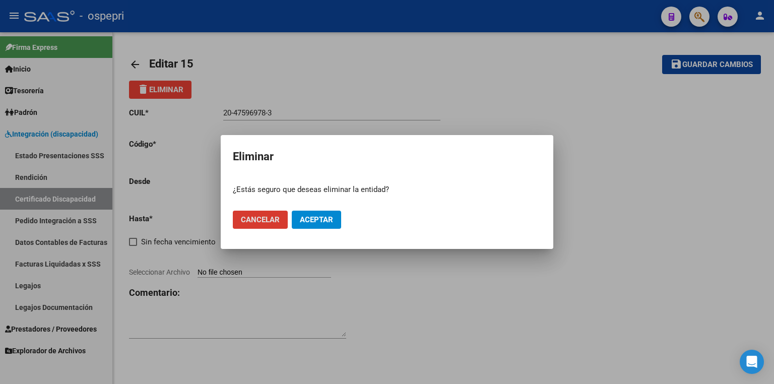
click at [315, 214] on button "Aceptar" at bounding box center [316, 220] width 49 height 18
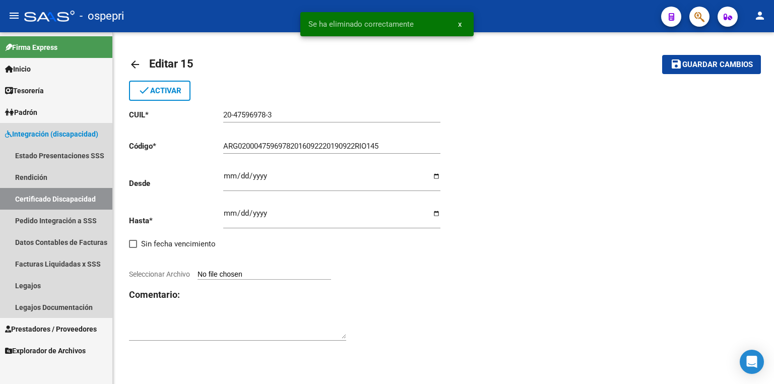
click at [56, 204] on link "Certificado Discapacidad" at bounding box center [56, 199] width 112 height 22
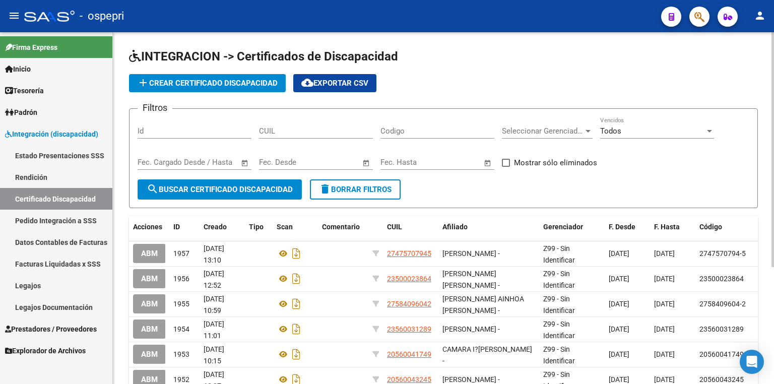
click at [177, 81] on span "add Crear Certificado Discapacidad" at bounding box center [207, 83] width 141 height 9
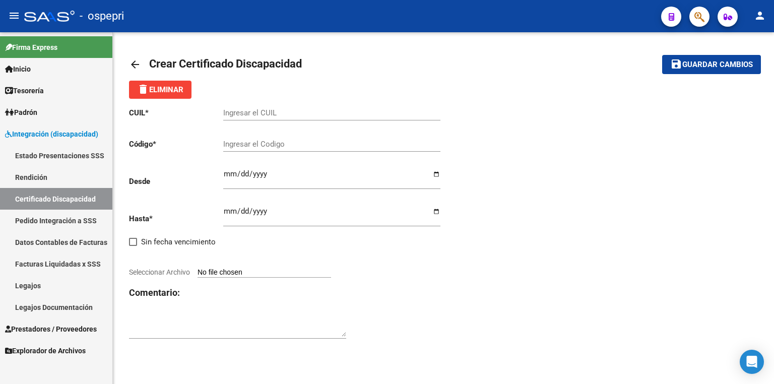
click at [237, 109] on input "Ingresar el CUIL" at bounding box center [331, 112] width 217 height 9
paste input "20-47596978-3"
type input "20-47596978-3"
click at [256, 143] on input "Ingresar el Codigo" at bounding box center [331, 143] width 217 height 9
paste input "20475969783"
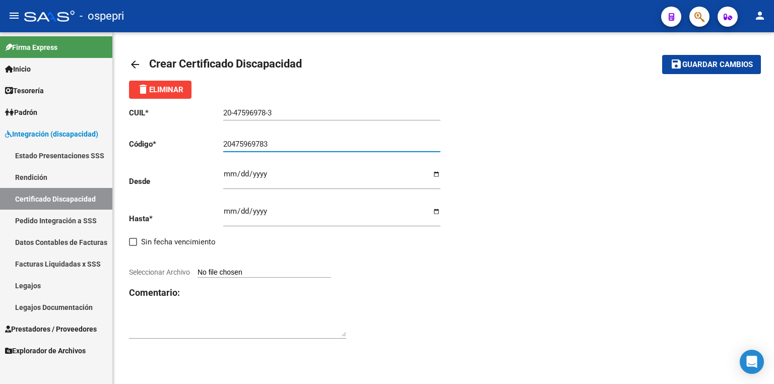
type input "20475969783"
click at [226, 173] on input "Ingresar fec. Desde" at bounding box center [331, 178] width 217 height 16
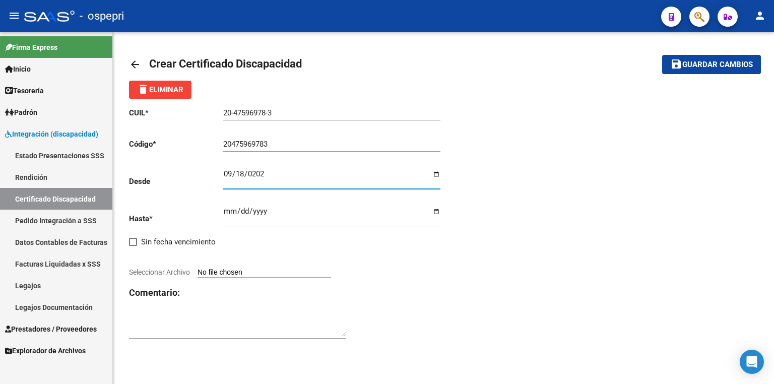
type input "[DATE]"
click at [227, 211] on input "Ingresar fec. Hasta" at bounding box center [331, 215] width 217 height 16
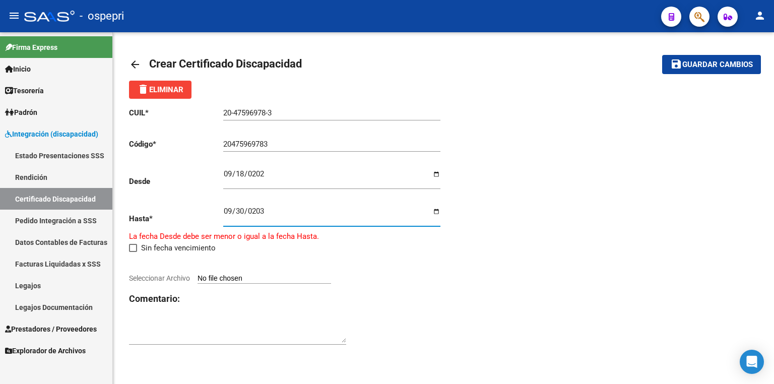
type input "[DATE]"
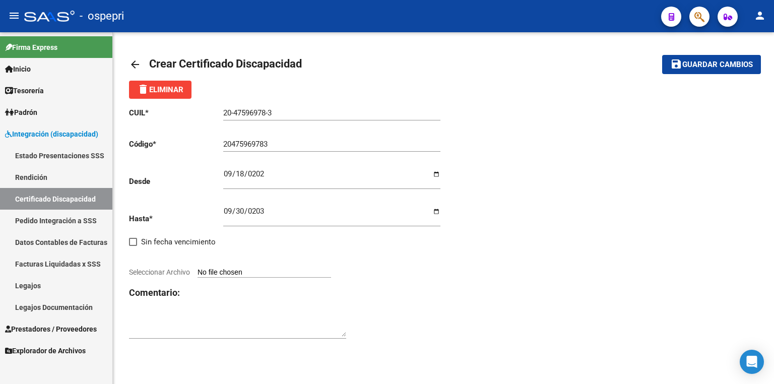
click at [228, 270] on input "Seleccionar Archivo" at bounding box center [263, 273] width 133 height 10
type input "C:\fakepath\certificado_cud.pdf"
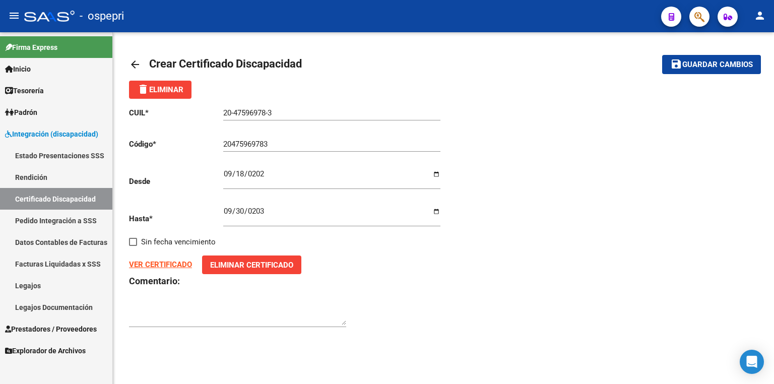
click at [714, 59] on span "save Guardar cambios" at bounding box center [711, 63] width 83 height 9
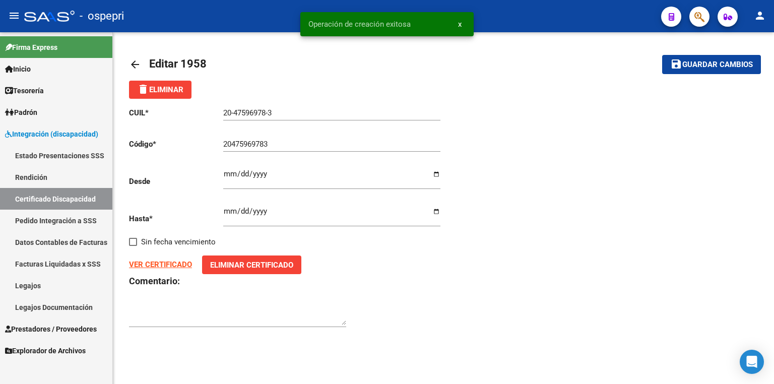
click at [57, 286] on link "Legajos" at bounding box center [56, 285] width 112 height 22
